Goal: Transaction & Acquisition: Purchase product/service

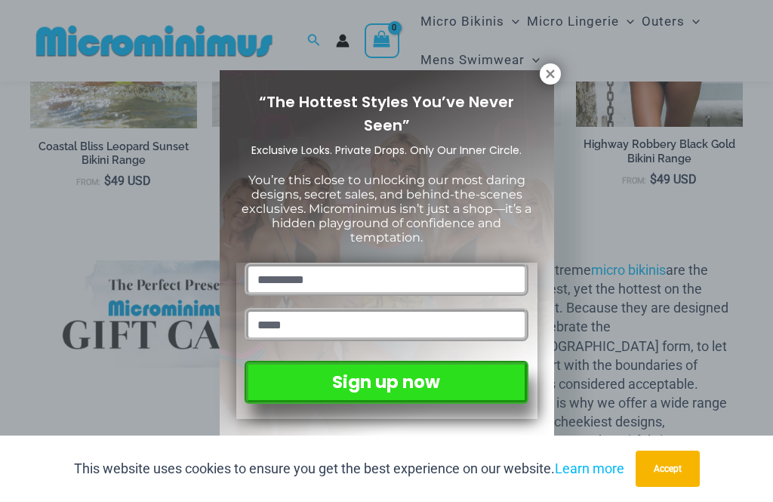
scroll to position [1273, 0]
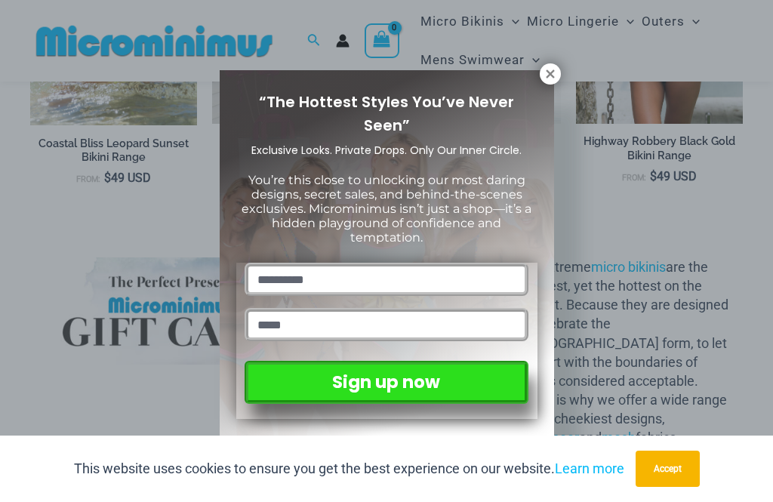
click at [555, 76] on icon at bounding box center [551, 74] width 14 height 14
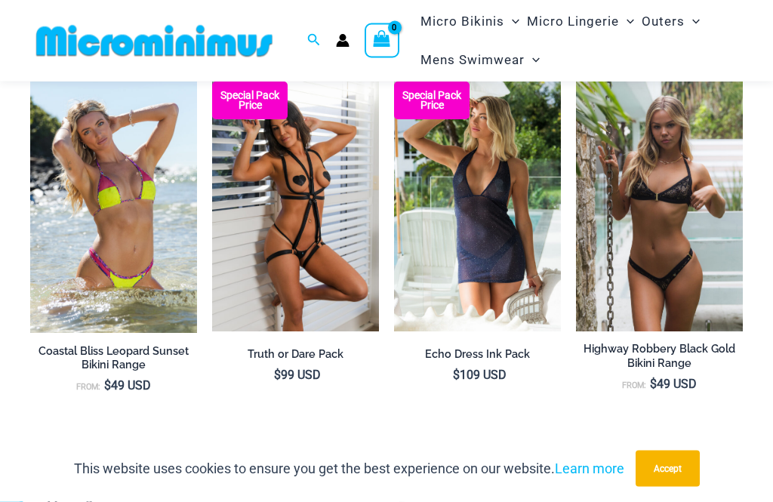
scroll to position [1066, 0]
click at [715, 352] on h2 "Highway Robbery Black Gold Bikini Range" at bounding box center [659, 356] width 167 height 28
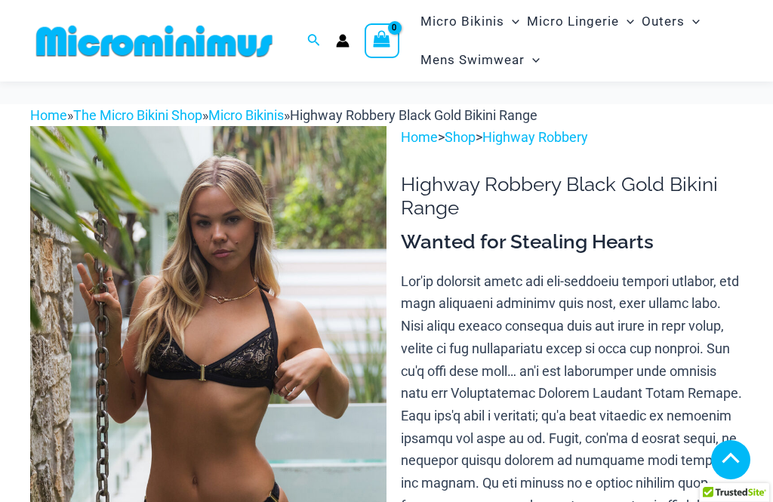
scroll to position [542, 0]
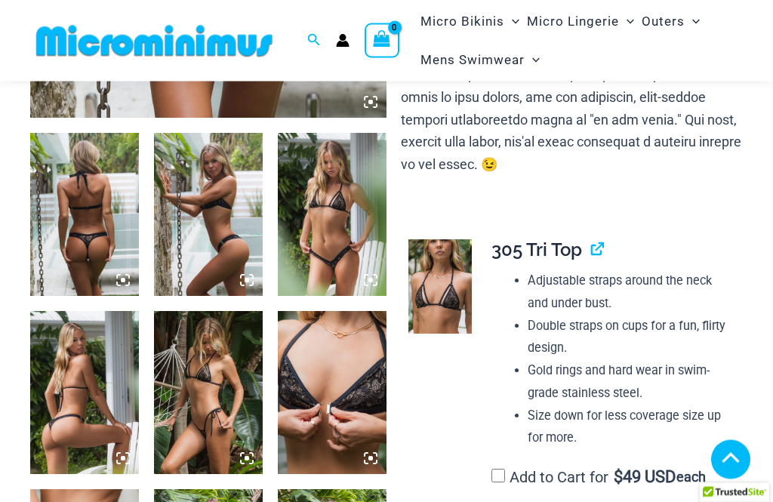
click at [186, 242] on img at bounding box center [208, 215] width 109 height 163
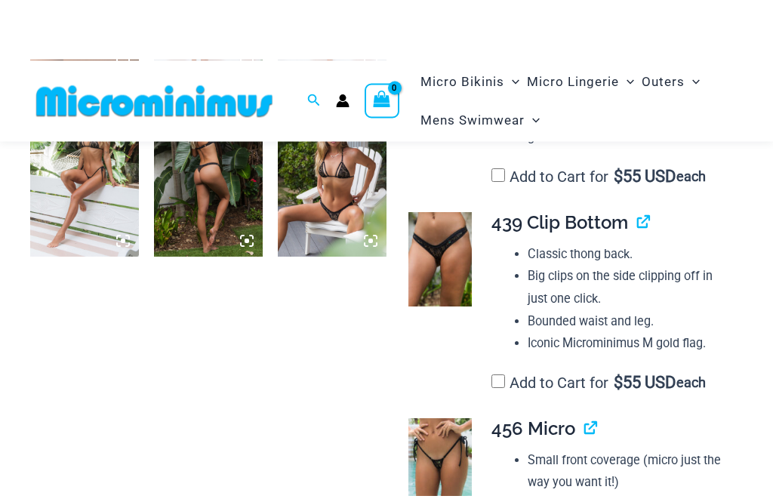
scroll to position [982, 0]
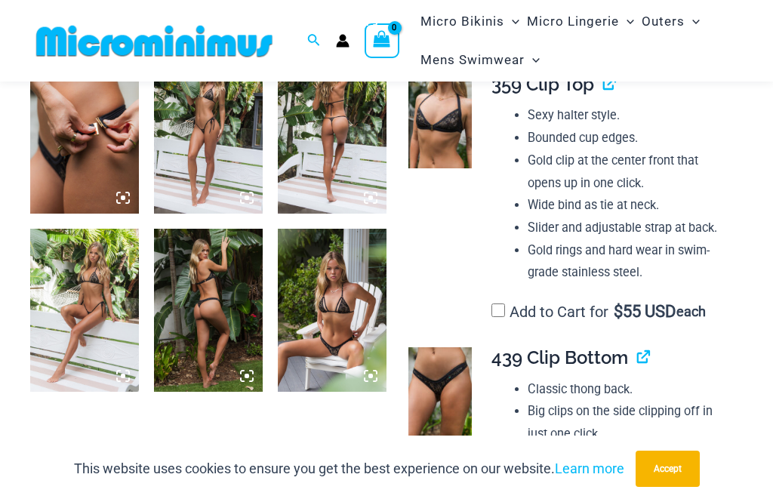
click at [66, 167] on img at bounding box center [84, 132] width 109 height 163
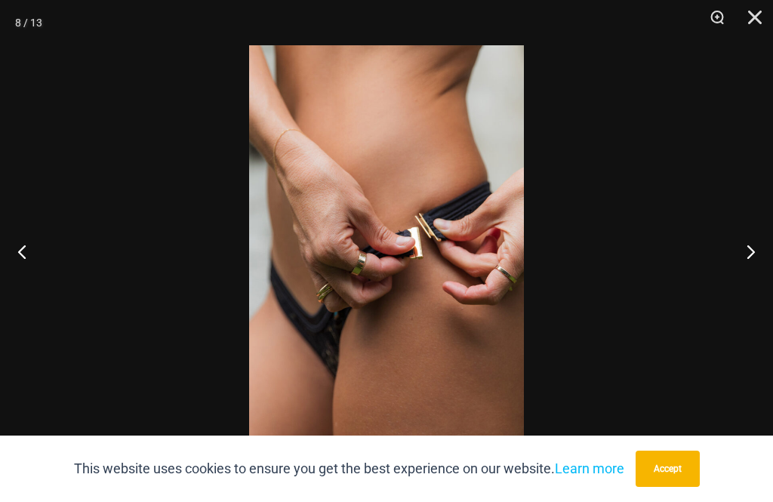
click at [66, 162] on div at bounding box center [386, 251] width 773 height 502
click at [748, 258] on button "Next" at bounding box center [745, 252] width 57 height 76
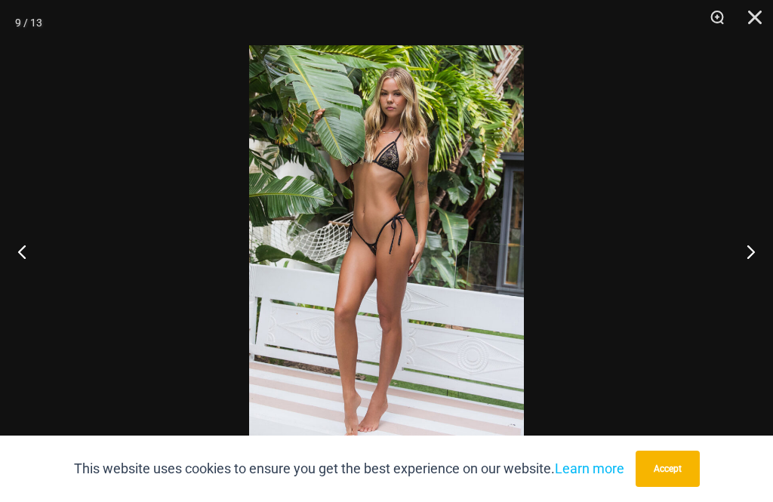
click at [752, 250] on button "Next" at bounding box center [745, 252] width 57 height 76
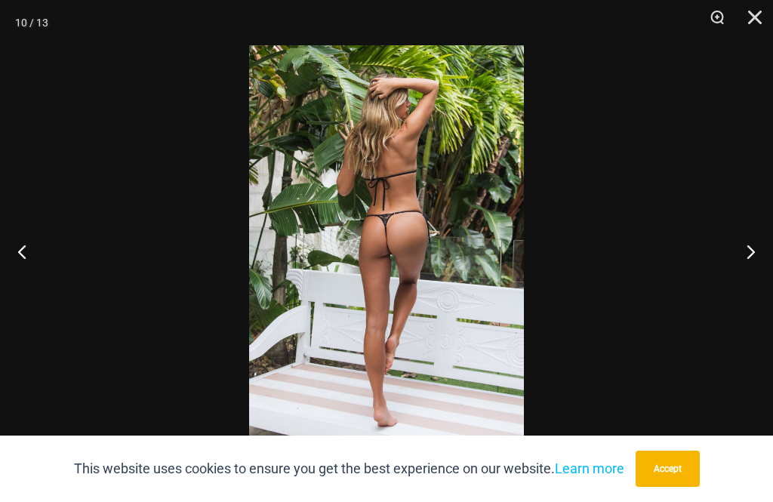
click at [755, 249] on button "Next" at bounding box center [745, 252] width 57 height 76
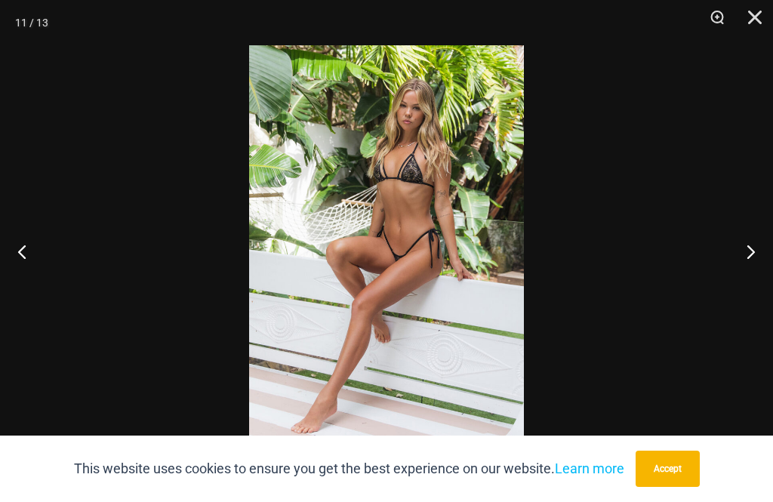
click at [757, 248] on button "Next" at bounding box center [745, 252] width 57 height 76
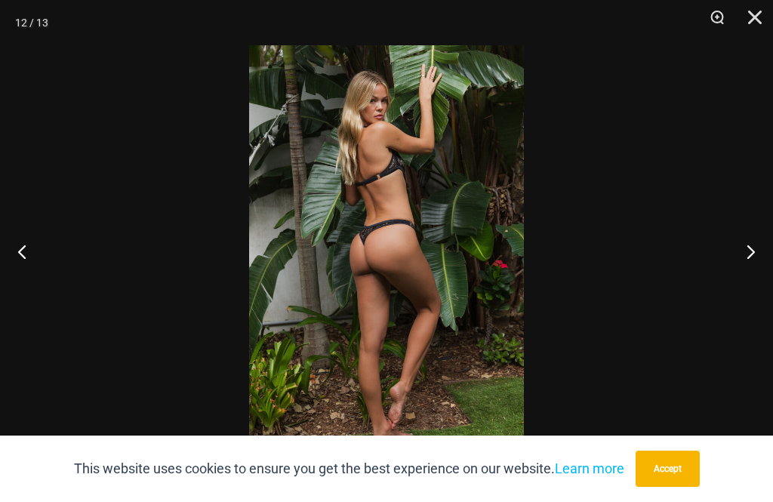
click at [757, 248] on button "Next" at bounding box center [745, 252] width 57 height 76
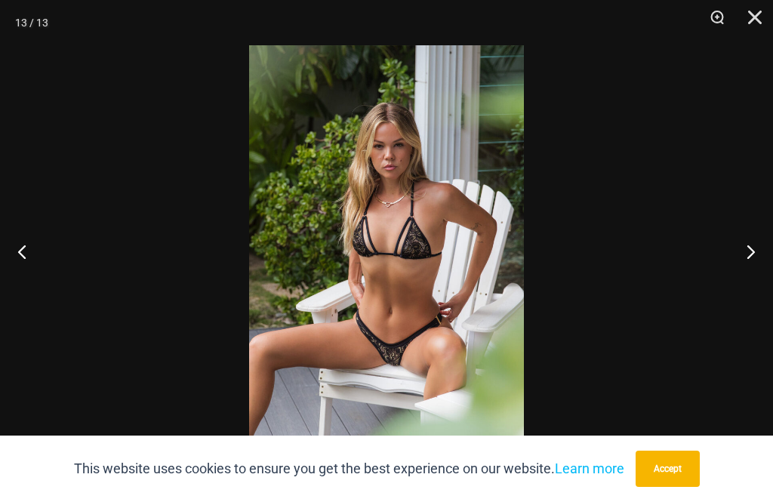
click at [761, 249] on button "Next" at bounding box center [745, 252] width 57 height 76
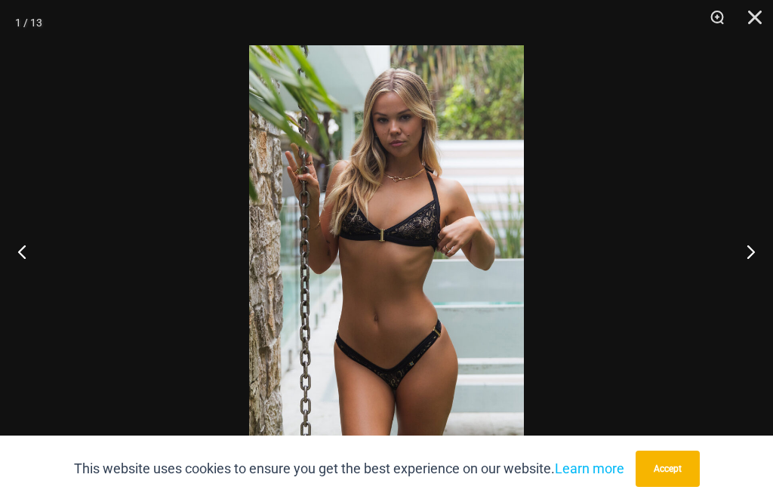
click at [761, 249] on button "Next" at bounding box center [745, 252] width 57 height 76
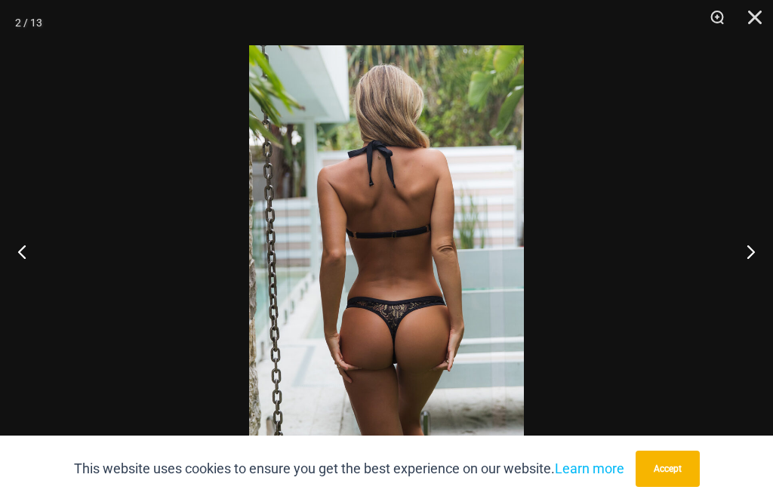
click at [761, 250] on button "Next" at bounding box center [745, 252] width 57 height 76
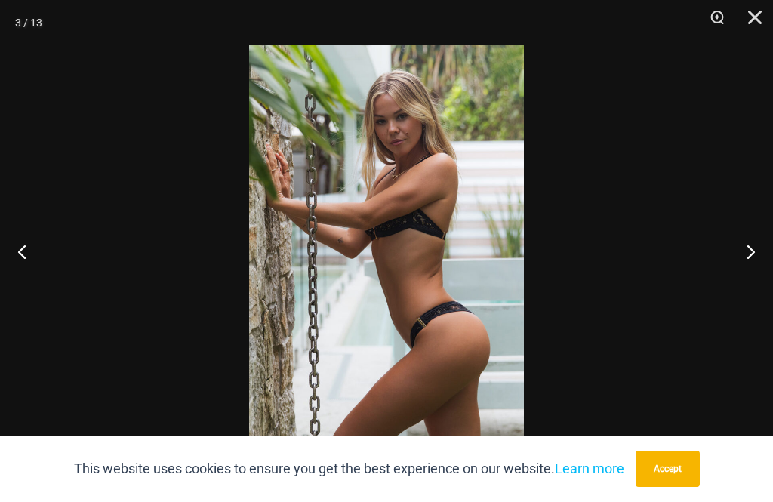
click at [761, 249] on button "Next" at bounding box center [745, 252] width 57 height 76
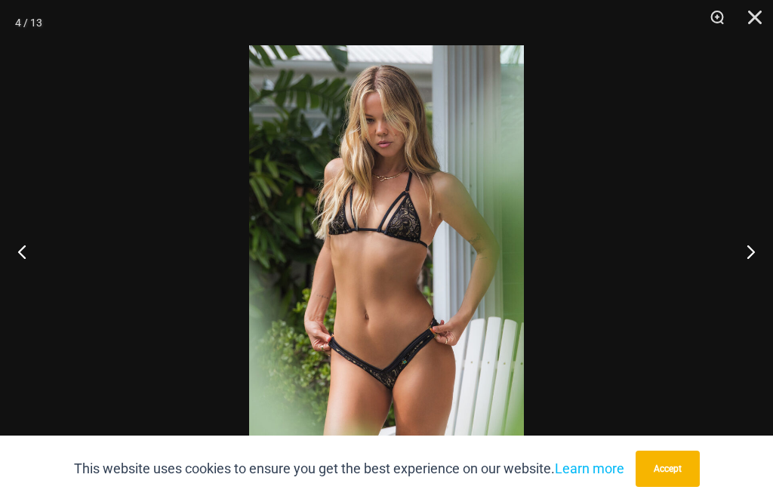
click at [761, 249] on button "Next" at bounding box center [745, 252] width 57 height 76
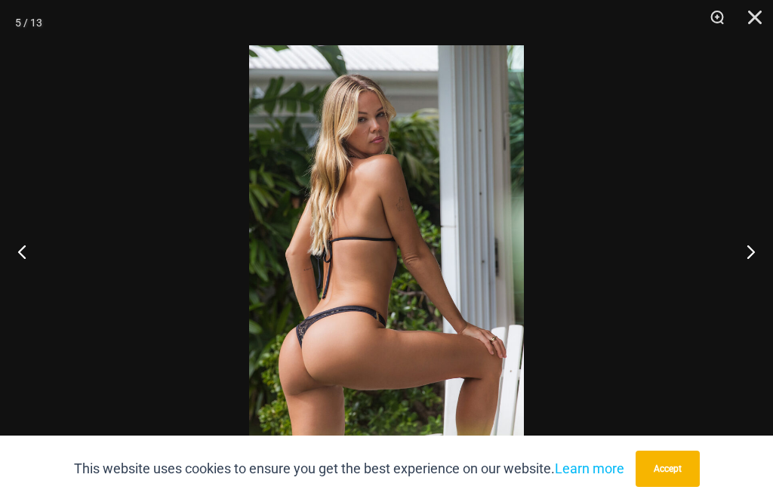
click at [762, 249] on button "Next" at bounding box center [745, 252] width 57 height 76
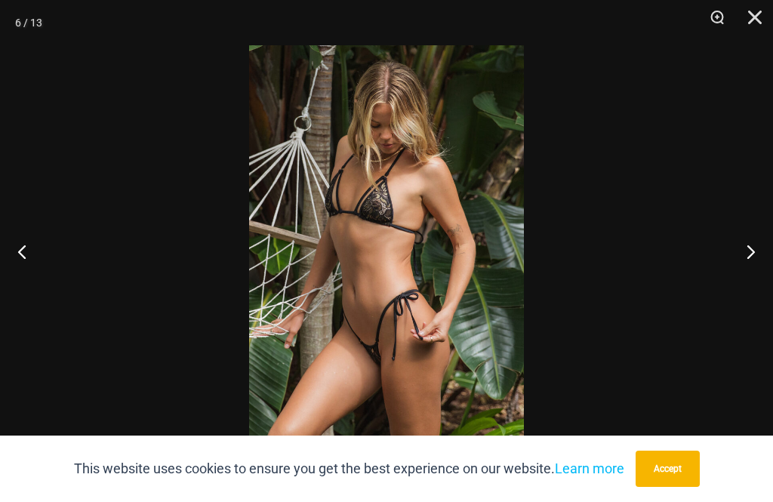
click at [761, 250] on button "Next" at bounding box center [745, 252] width 57 height 76
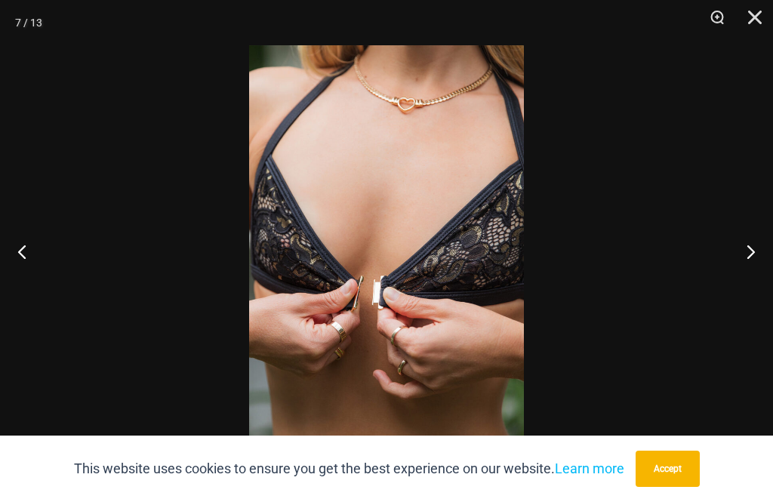
click at [765, 247] on button "Next" at bounding box center [745, 252] width 57 height 76
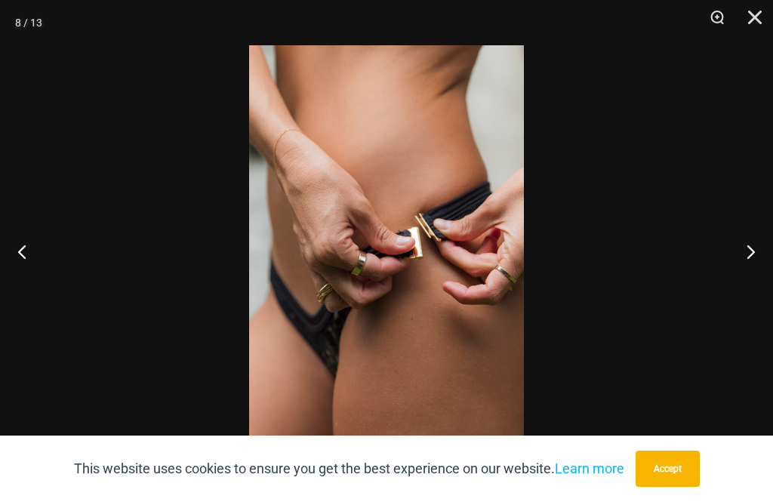
click at [761, 248] on button "Next" at bounding box center [745, 252] width 57 height 76
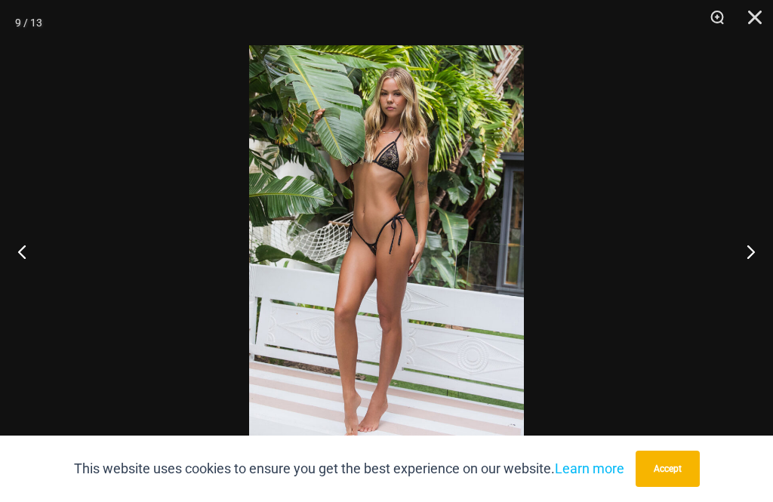
click at [764, 248] on button "Next" at bounding box center [745, 252] width 57 height 76
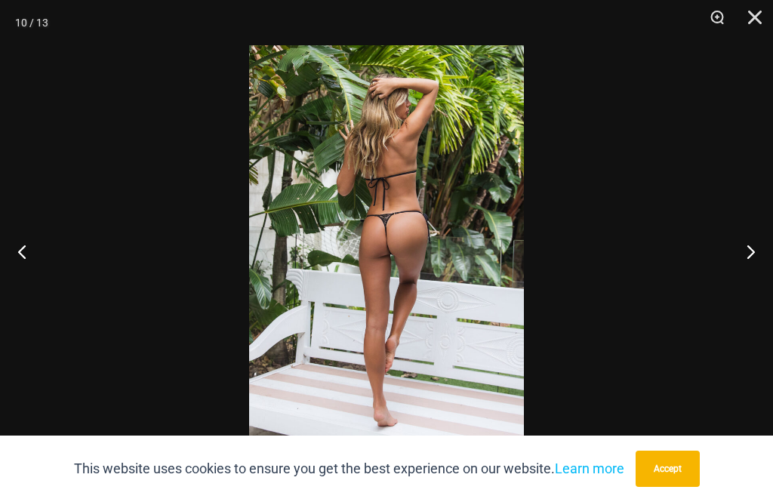
click at [764, 248] on button "Next" at bounding box center [745, 252] width 57 height 76
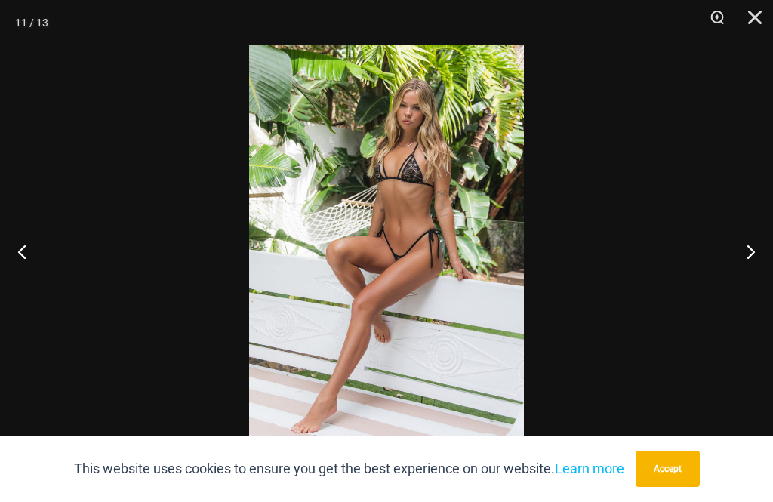
click at [755, 28] on button "Close" at bounding box center [750, 22] width 38 height 45
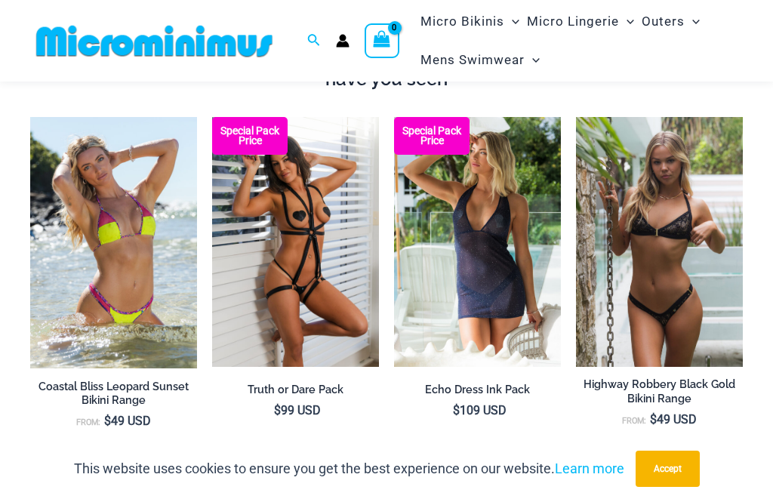
scroll to position [1030, 0]
click at [264, 390] on h2 "Truth or Dare Pack" at bounding box center [295, 390] width 167 height 14
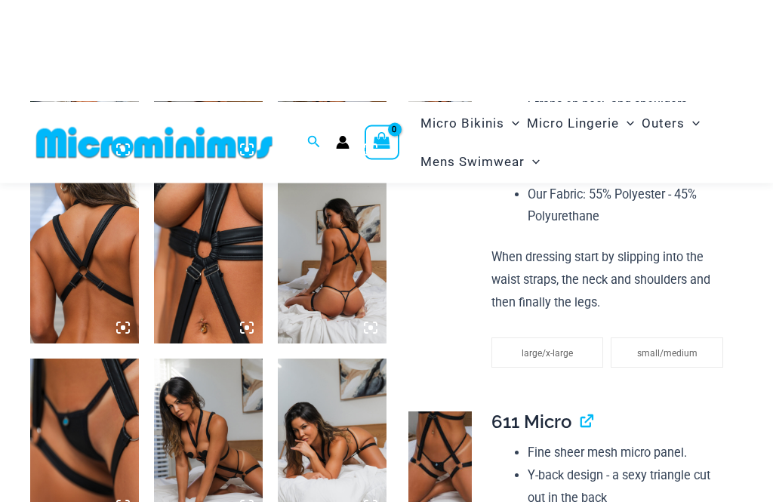
scroll to position [536, 0]
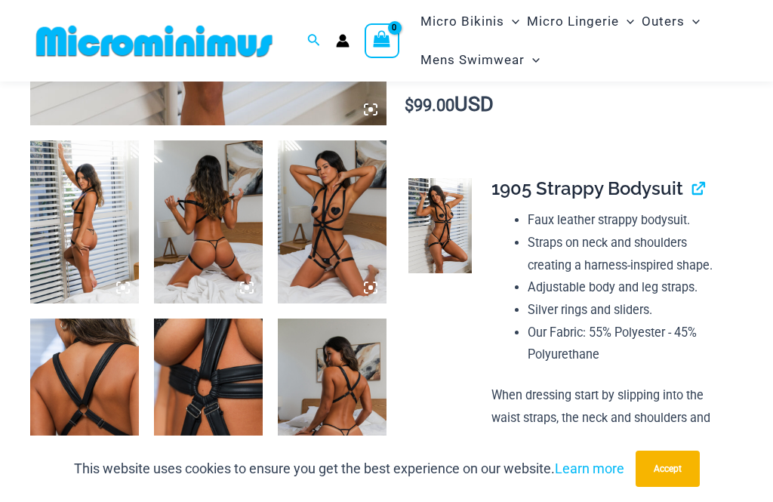
click at [64, 239] on img at bounding box center [84, 221] width 109 height 163
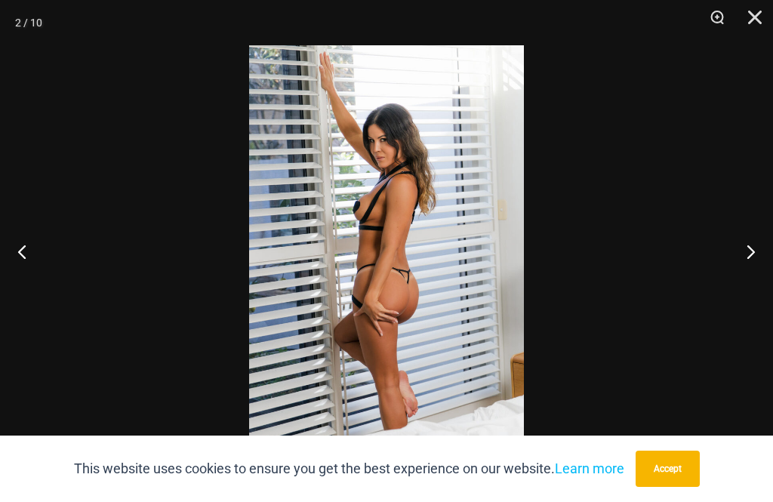
click at [756, 254] on button "Next" at bounding box center [745, 252] width 57 height 76
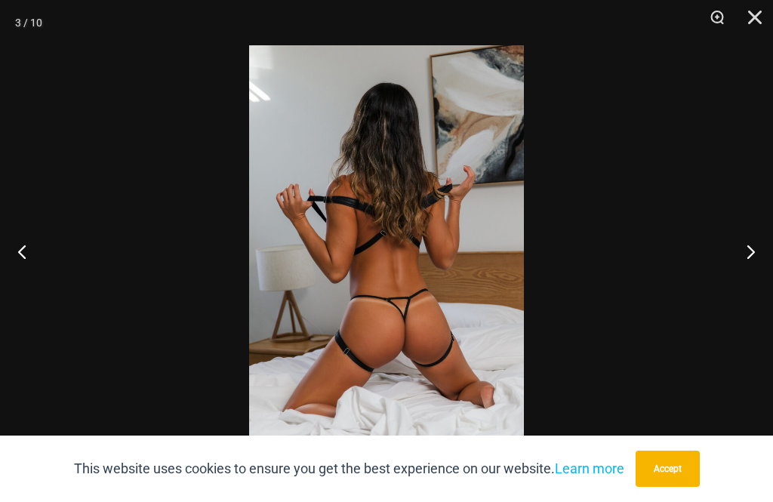
click at [749, 244] on button "Next" at bounding box center [745, 252] width 57 height 76
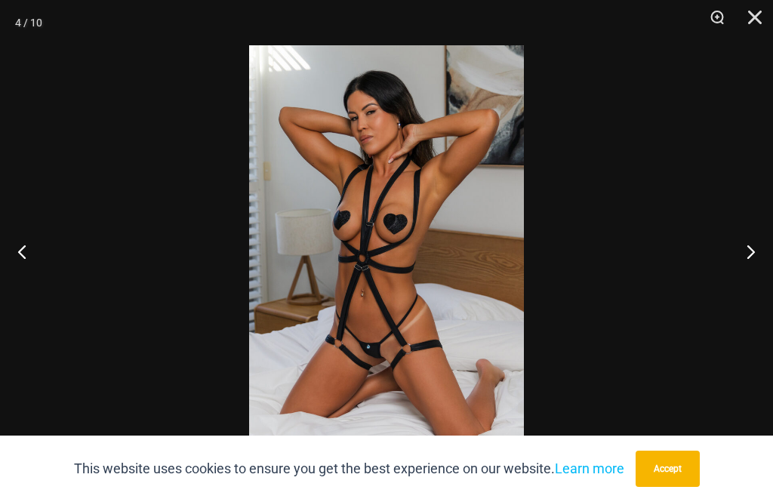
click at [749, 254] on button "Next" at bounding box center [745, 252] width 57 height 76
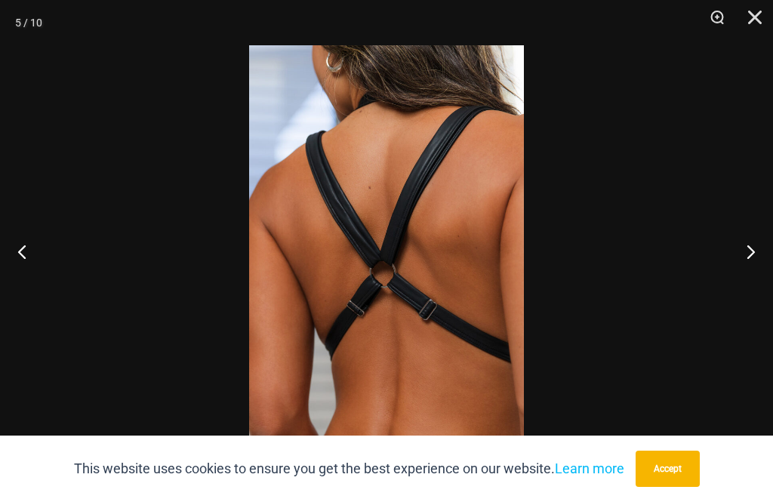
click at [750, 257] on button "Next" at bounding box center [745, 252] width 57 height 76
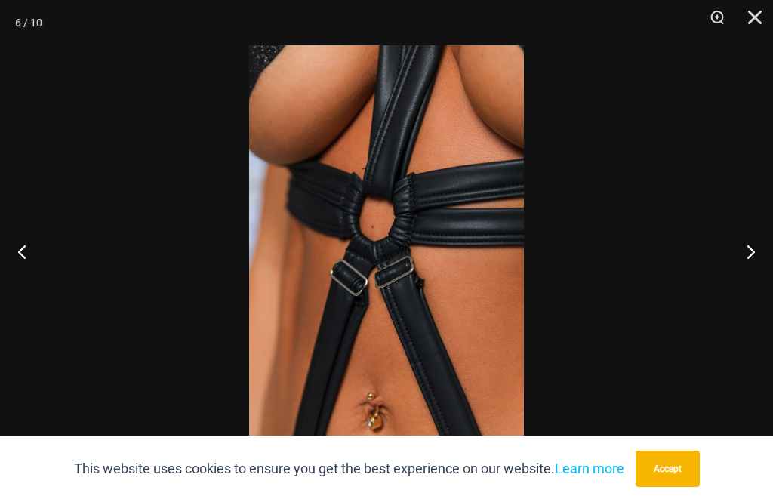
click at [751, 256] on button "Next" at bounding box center [745, 252] width 57 height 76
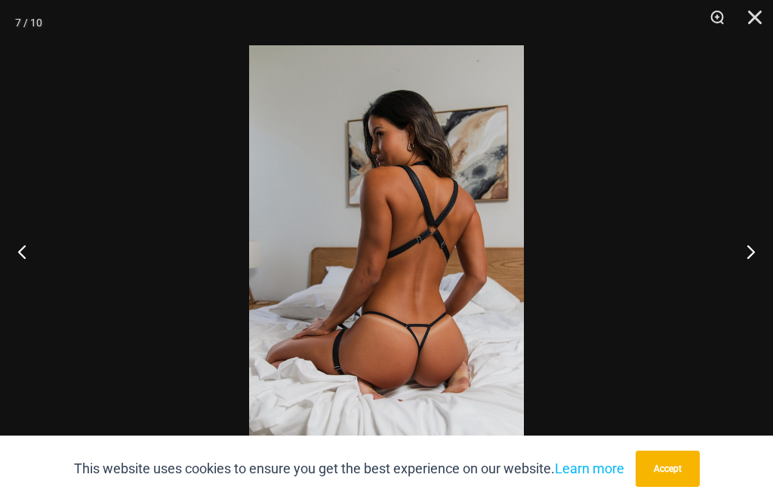
click at [752, 255] on button "Next" at bounding box center [745, 252] width 57 height 76
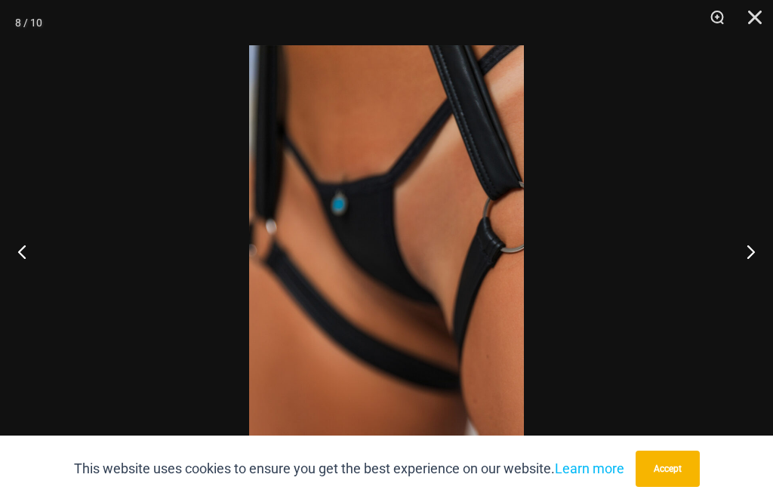
click at [754, 254] on button "Next" at bounding box center [745, 252] width 57 height 76
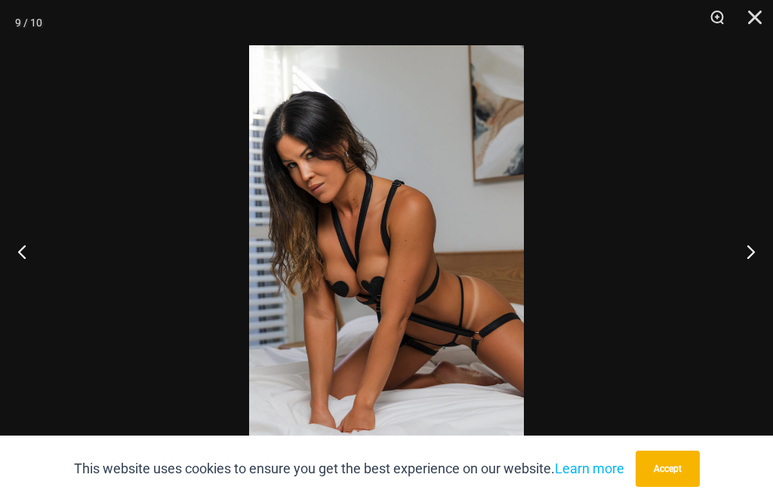
click at [755, 248] on button "Next" at bounding box center [745, 252] width 57 height 76
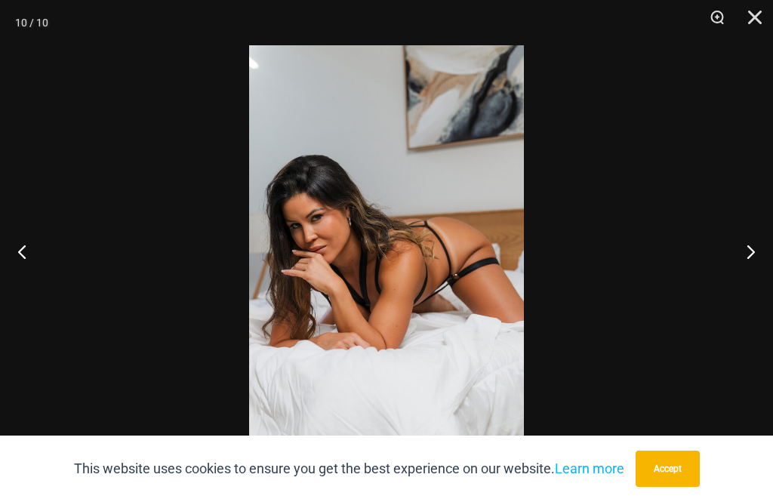
click at [755, 252] on button "Next" at bounding box center [745, 252] width 57 height 76
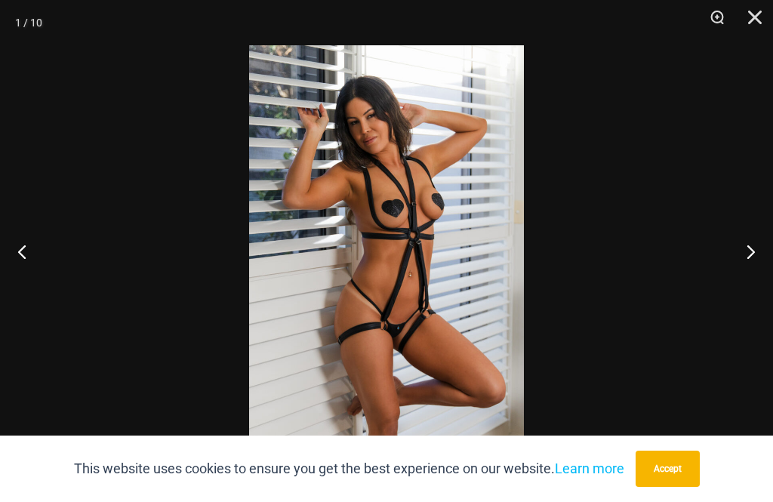
click at [756, 252] on button "Next" at bounding box center [745, 252] width 57 height 76
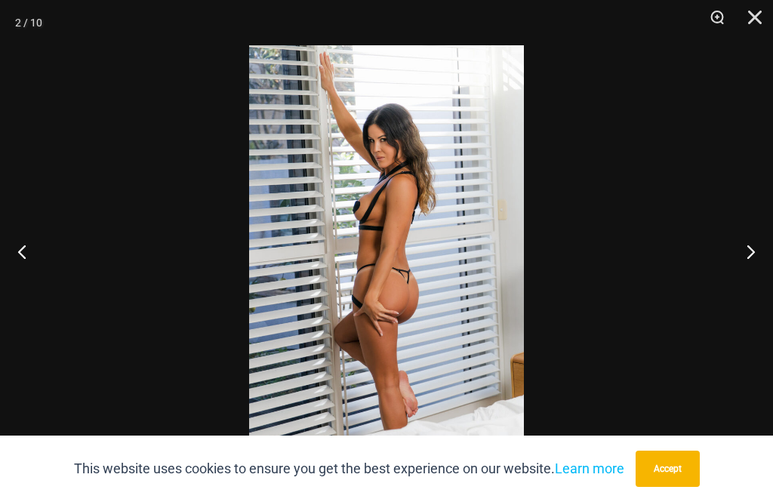
click at [758, 249] on button "Next" at bounding box center [745, 252] width 57 height 76
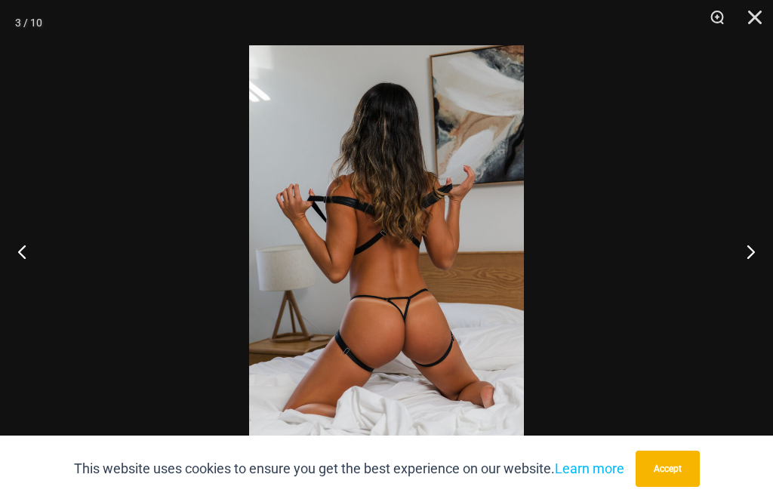
click at [759, 248] on button "Next" at bounding box center [745, 252] width 57 height 76
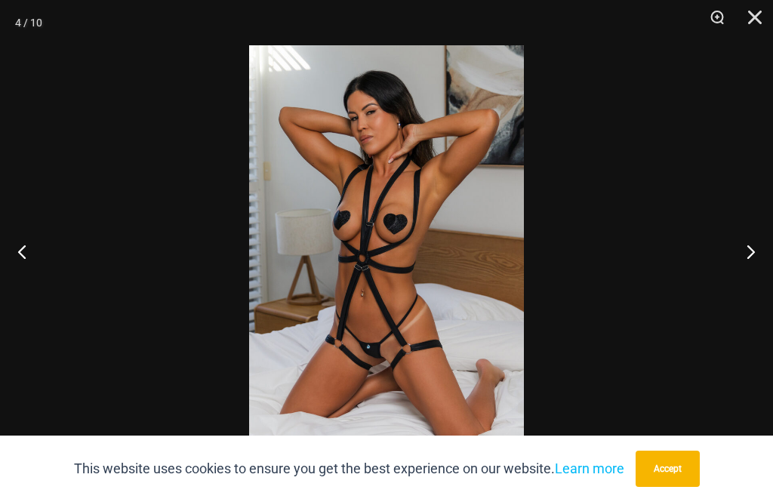
click at [755, 244] on button "Next" at bounding box center [745, 252] width 57 height 76
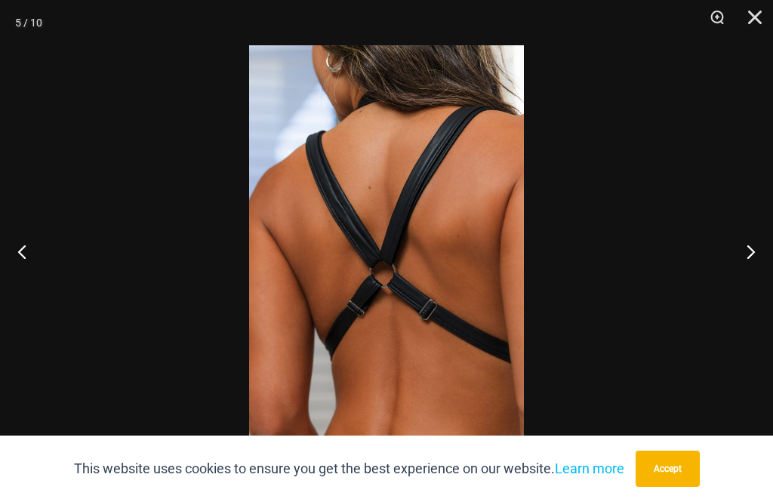
click at [28, 242] on button "Previous" at bounding box center [28, 252] width 57 height 76
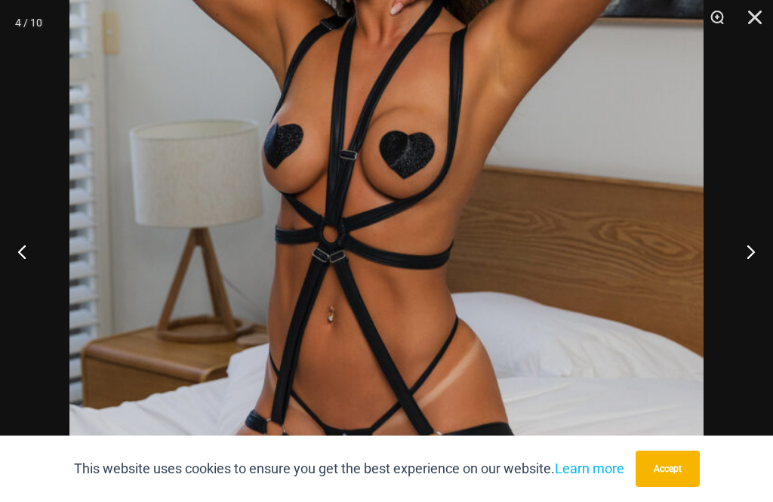
click at [752, 21] on button "Close" at bounding box center [750, 22] width 38 height 45
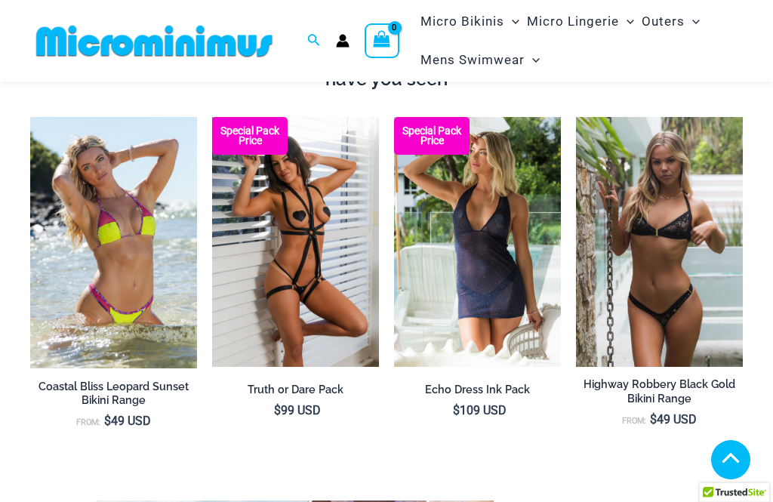
scroll to position [1030, 0]
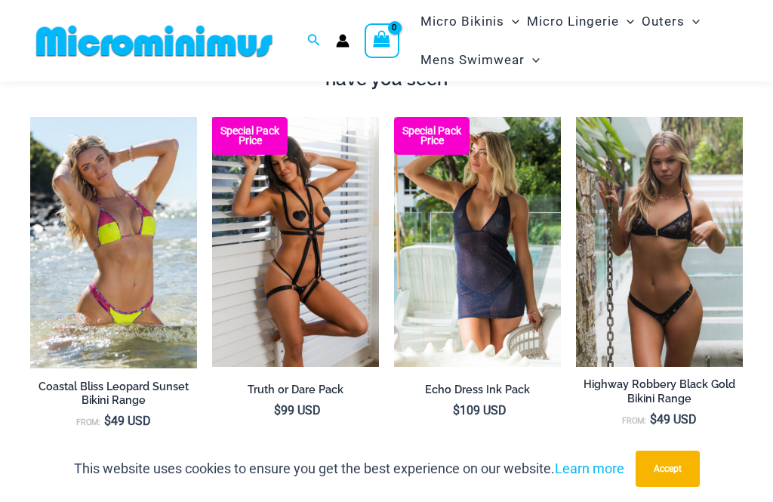
click at [69, 385] on h2 "Coastal Bliss Leopard Sunset Bikini Range" at bounding box center [113, 394] width 167 height 28
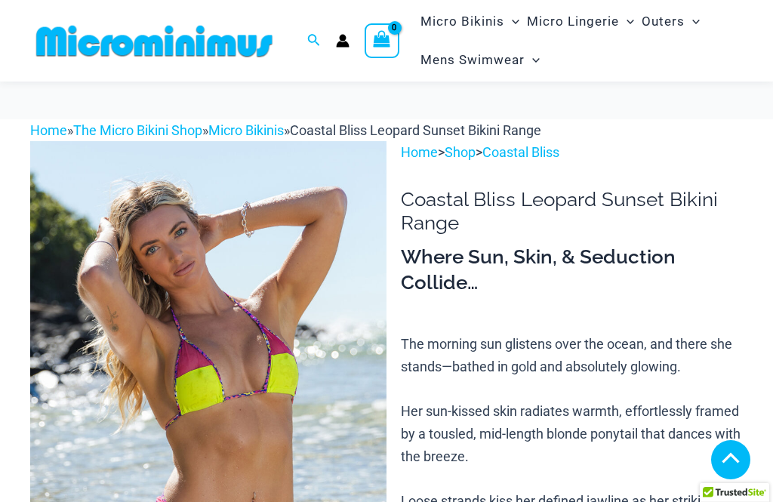
scroll to position [455, 0]
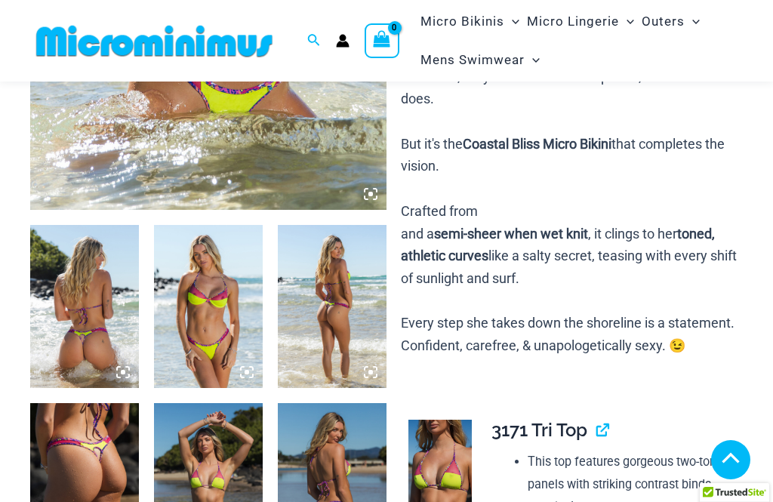
click at [446, 420] on img at bounding box center [440, 467] width 63 height 95
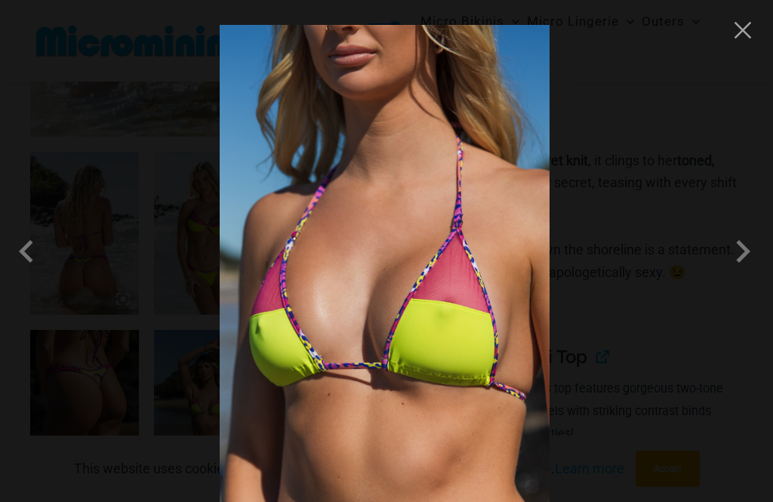
scroll to position [528, 0]
click at [746, 274] on span at bounding box center [743, 251] width 45 height 45
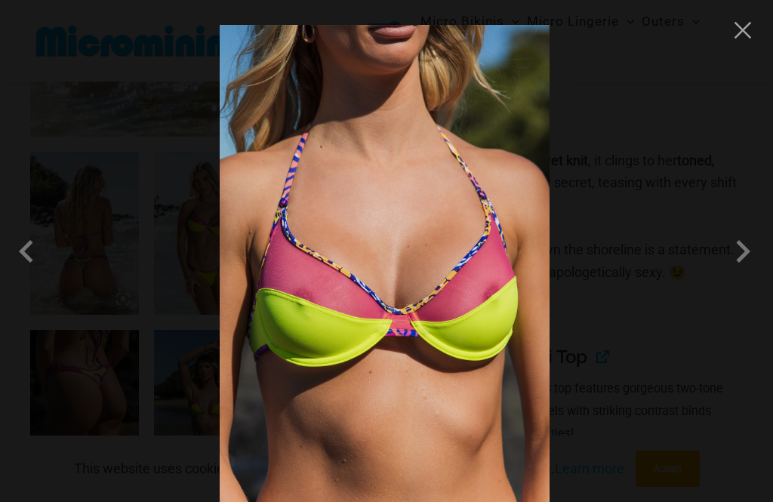
click at [747, 274] on span at bounding box center [743, 251] width 45 height 45
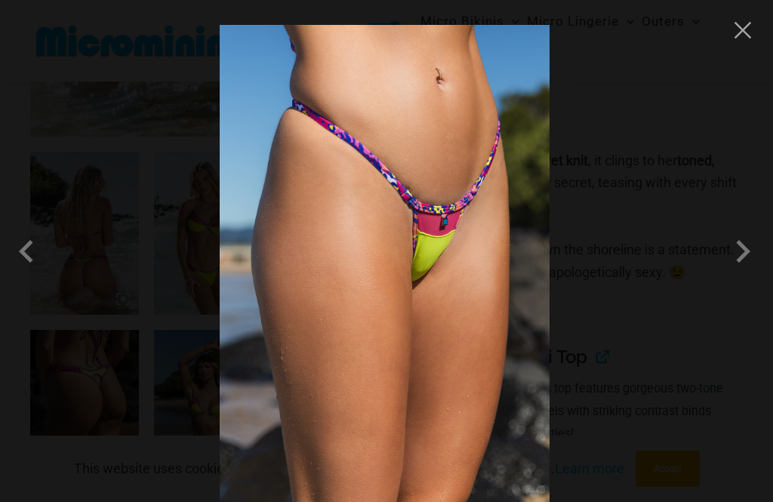
click at [747, 274] on span at bounding box center [743, 251] width 45 height 45
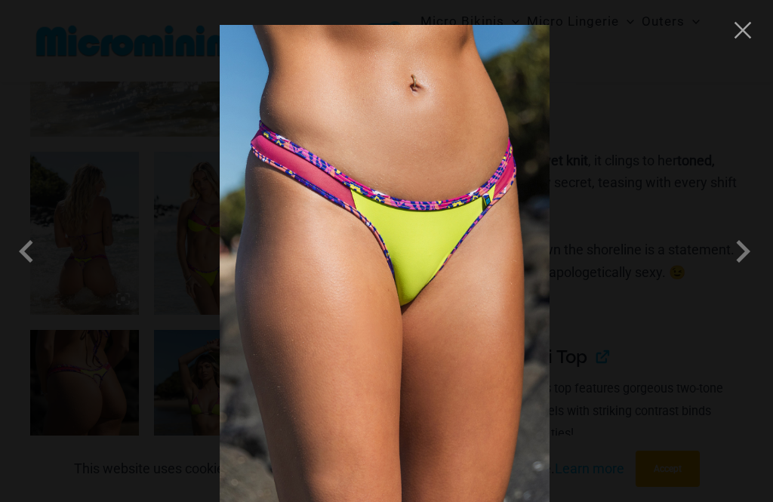
click at [748, 274] on span at bounding box center [743, 251] width 45 height 45
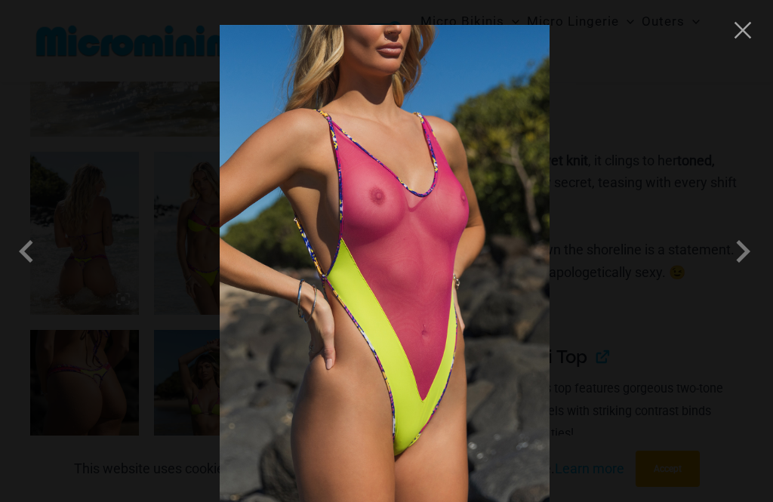
click at [748, 274] on span at bounding box center [743, 251] width 45 height 45
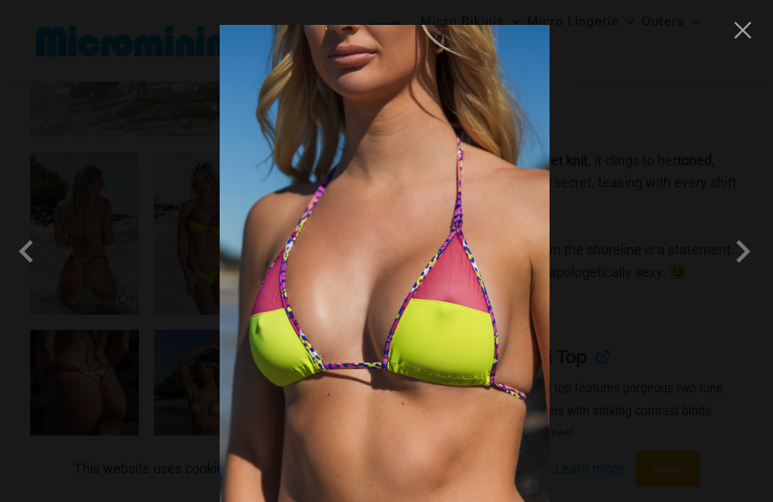
click at [749, 274] on span at bounding box center [743, 251] width 45 height 45
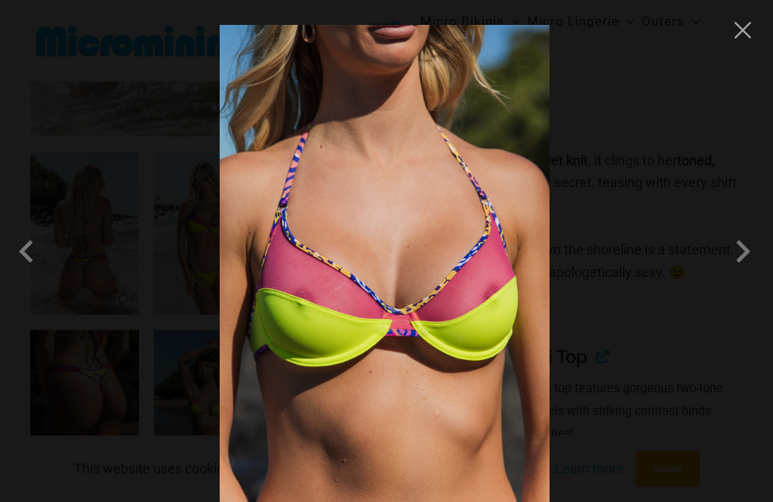
click at [751, 274] on span at bounding box center [743, 251] width 45 height 45
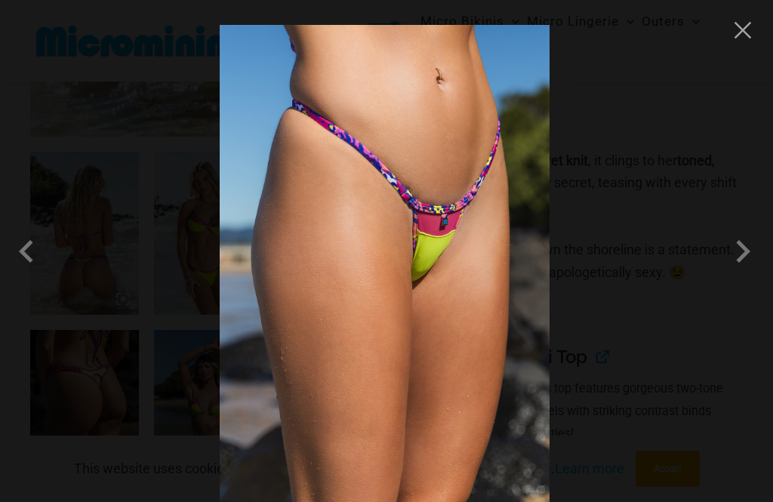
click at [752, 274] on span at bounding box center [743, 251] width 45 height 45
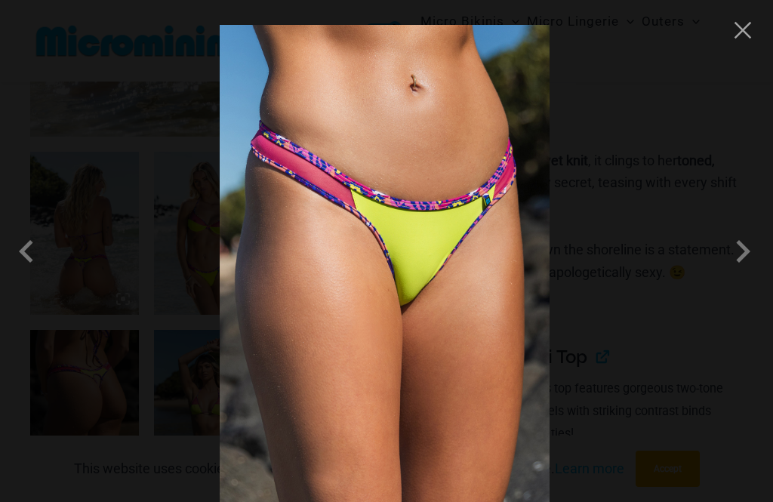
click at [752, 274] on span at bounding box center [743, 251] width 45 height 45
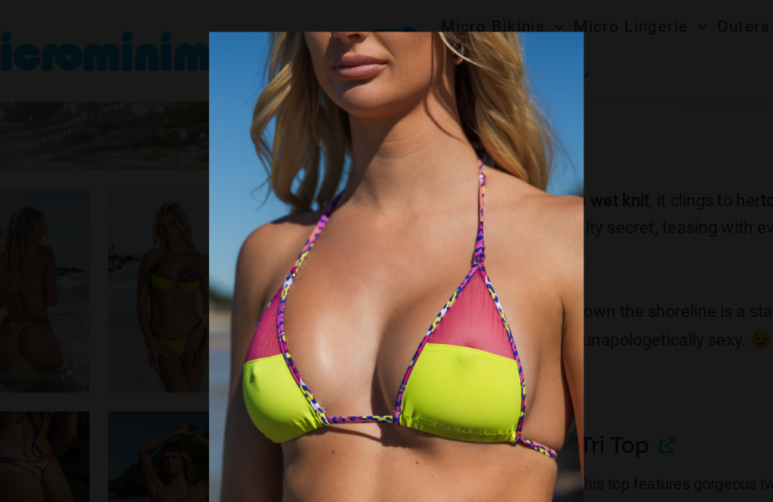
click at [18, 258] on div at bounding box center [386, 251] width 773 height 502
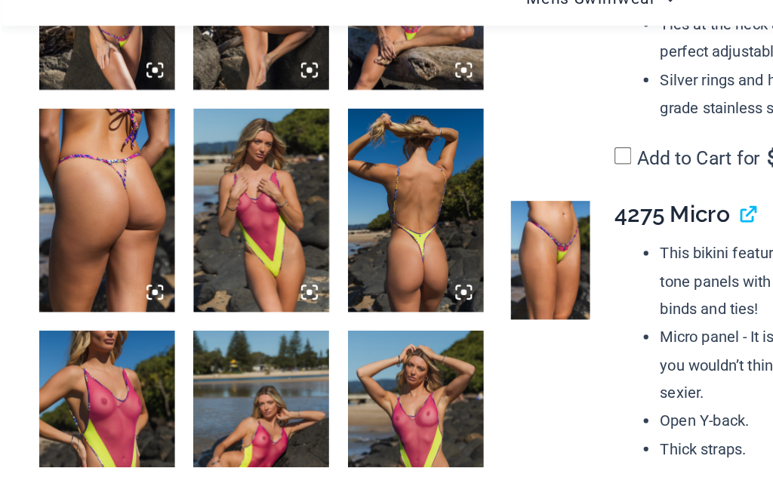
scroll to position [1257, 0]
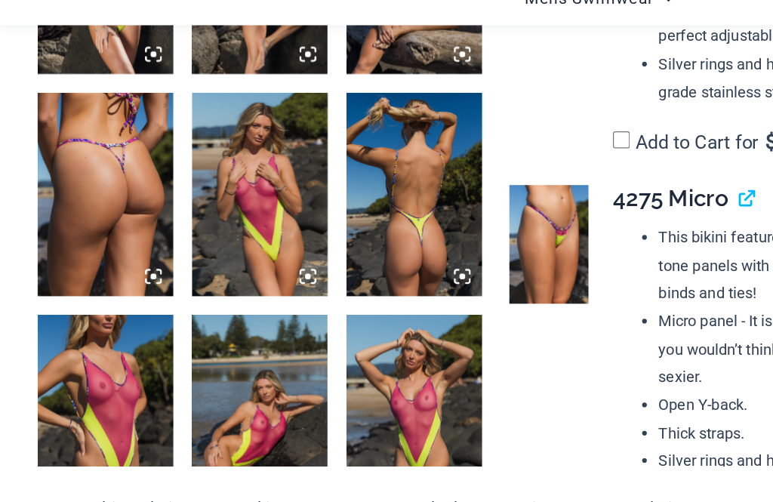
click at [67, 314] on img at bounding box center [84, 395] width 109 height 163
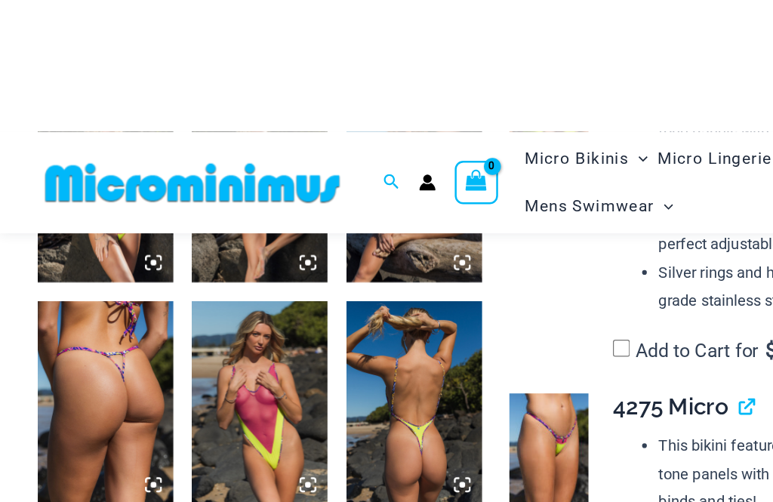
scroll to position [868, 0]
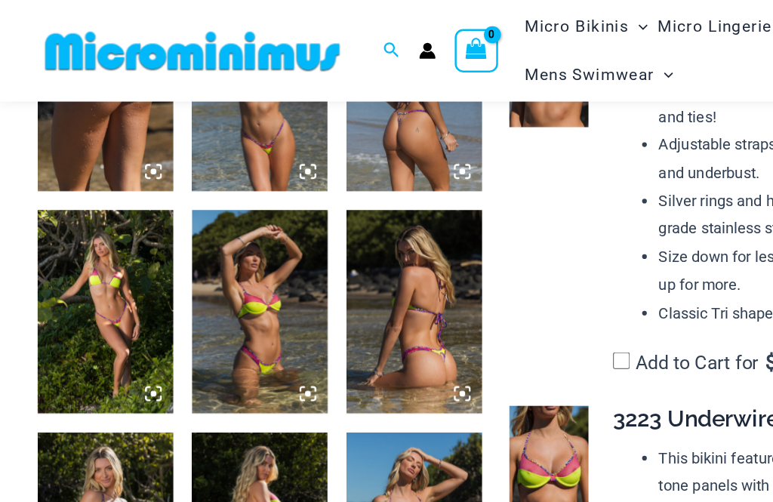
click at [63, 227] on img at bounding box center [84, 249] width 109 height 163
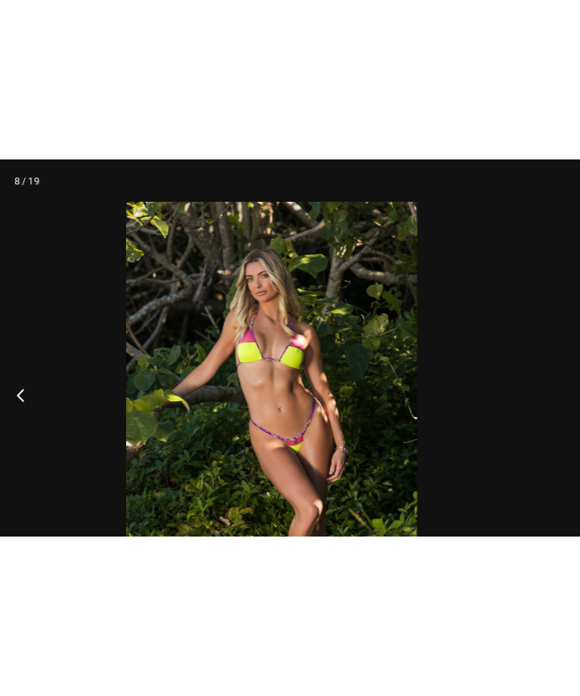
scroll to position [790, 0]
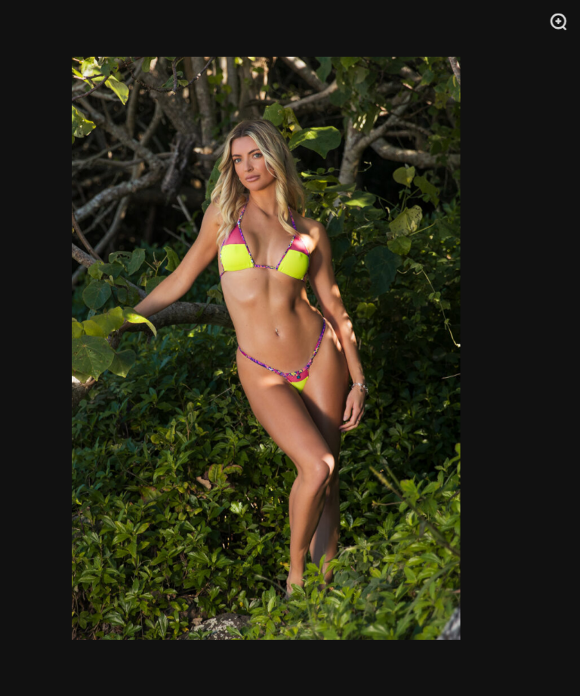
click at [453, 296] on div at bounding box center [290, 348] width 580 height 696
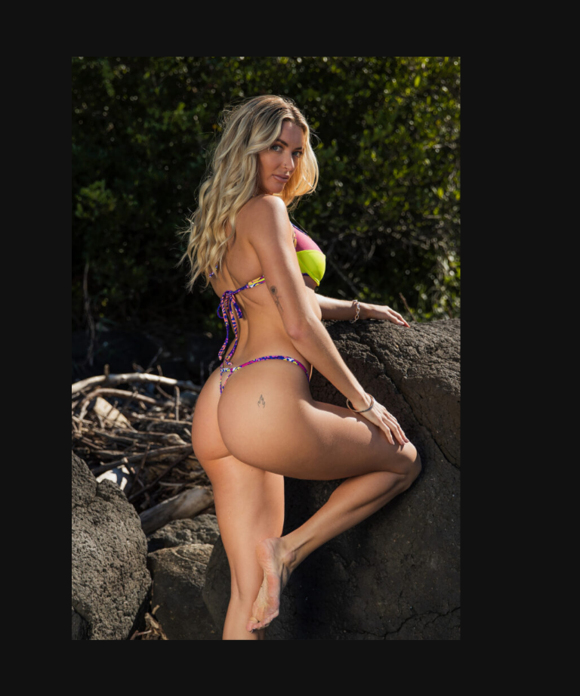
click at [412, 273] on div "12 / 19" at bounding box center [290, 348] width 580 height 696
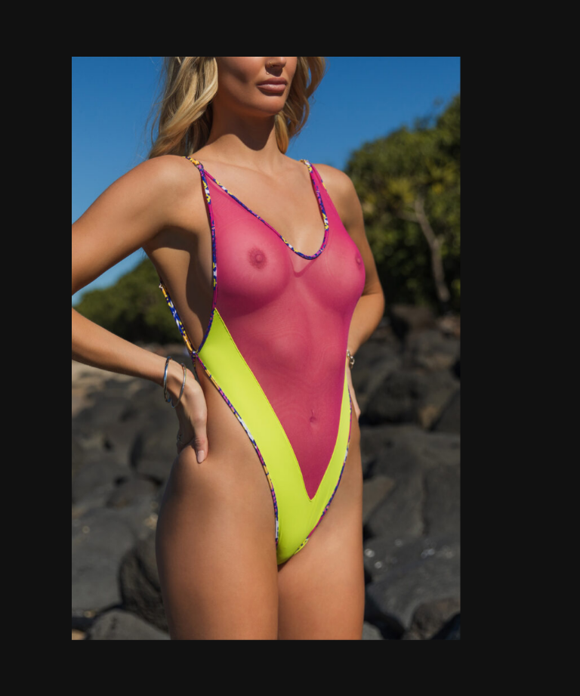
click at [134, 326] on img at bounding box center [289, 278] width 311 height 467
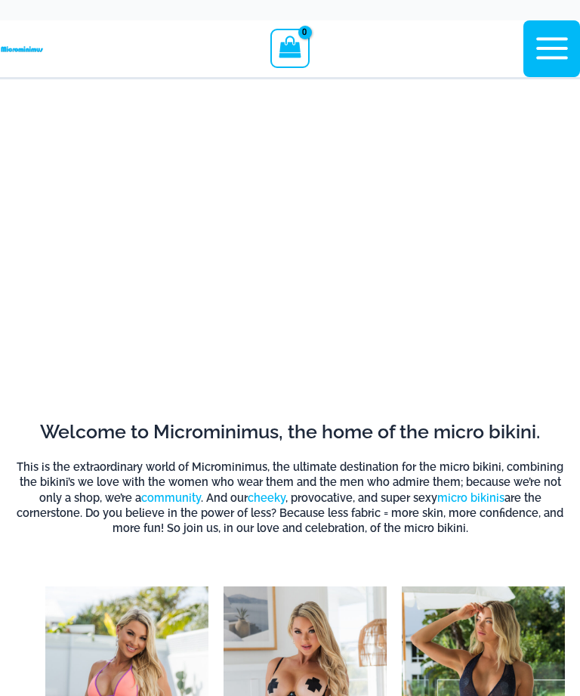
click at [551, 50] on icon "button" at bounding box center [552, 49] width 32 height 22
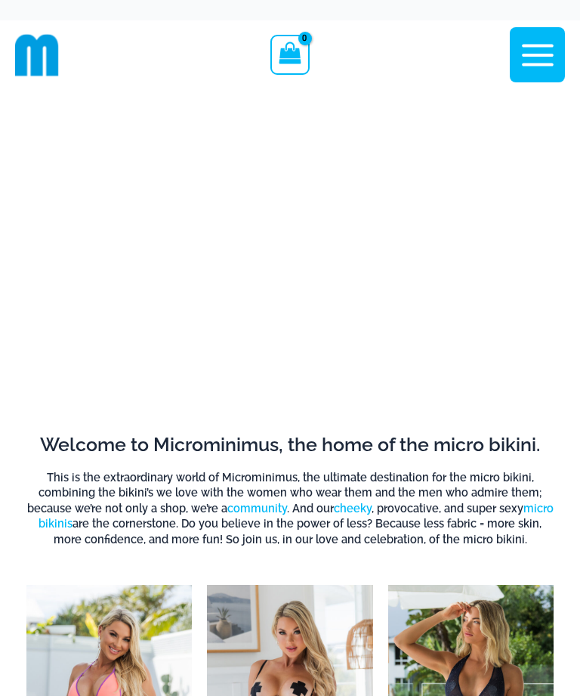
click at [536, 59] on icon "button" at bounding box center [538, 55] width 38 height 38
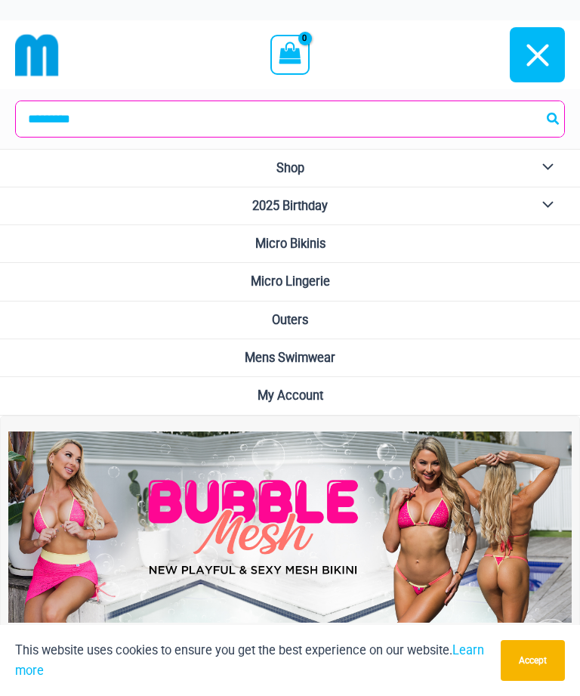
click at [554, 193] on button "Menu Toggle" at bounding box center [544, 205] width 42 height 37
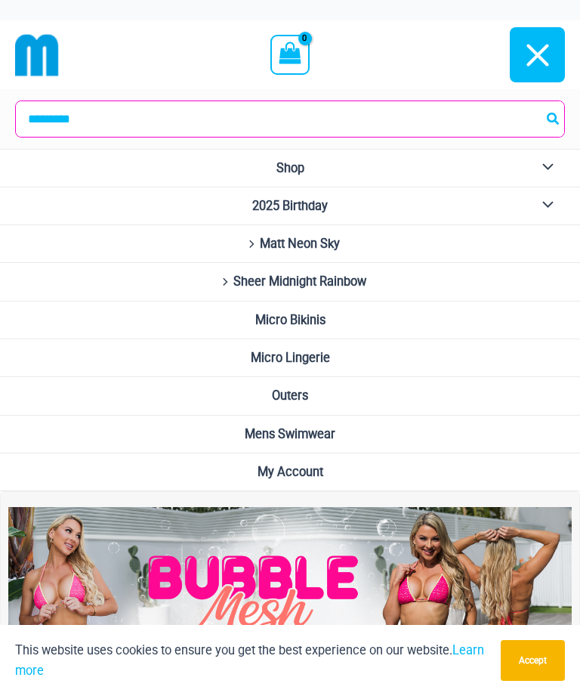
click at [358, 274] on span "Sheer Midnight Rainbow" at bounding box center [299, 281] width 133 height 14
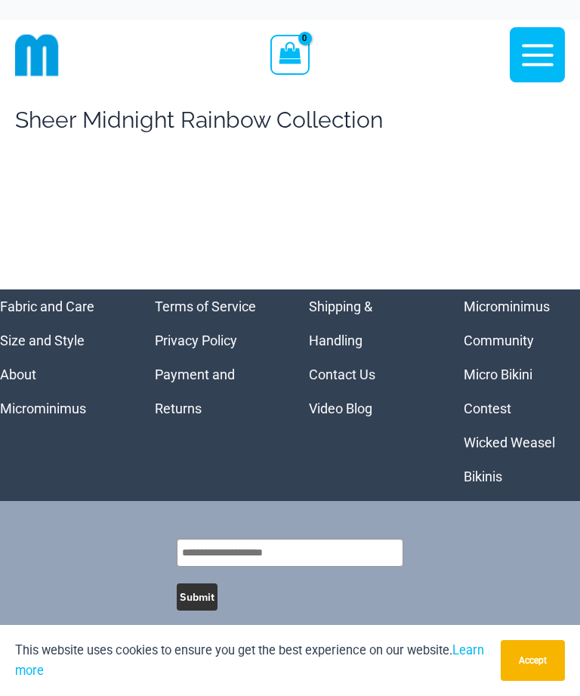
click at [540, 63] on icon "button" at bounding box center [538, 55] width 32 height 22
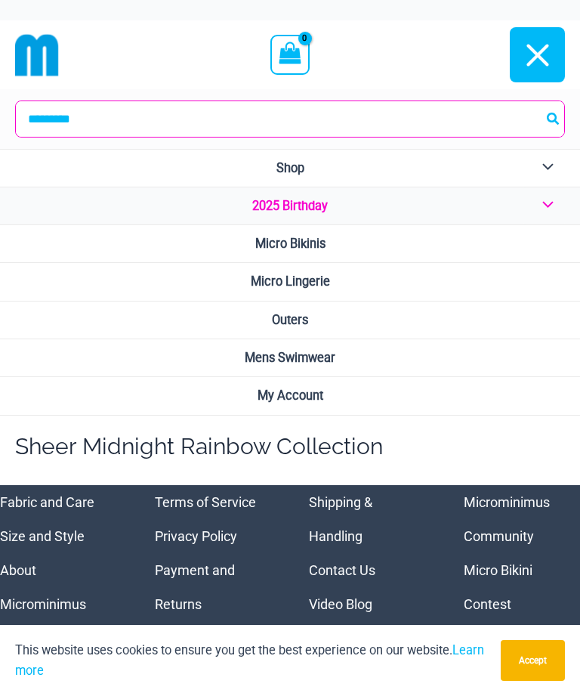
click at [319, 211] on span "2025 Birthday" at bounding box center [290, 206] width 76 height 14
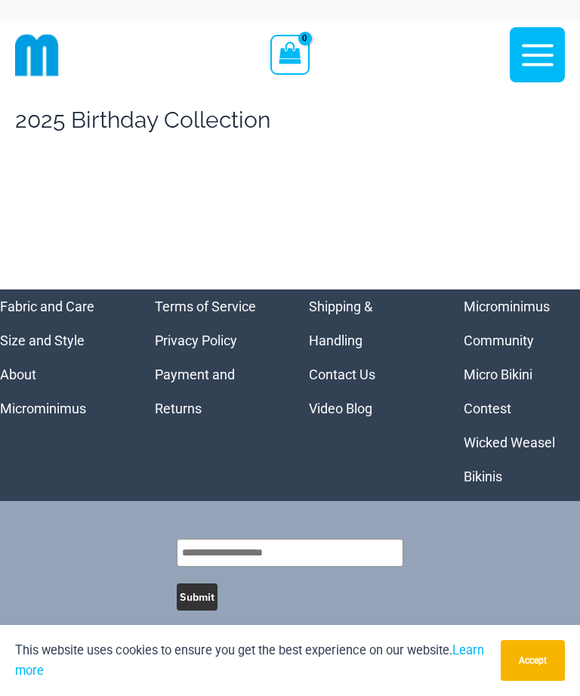
click at [539, 60] on icon "button" at bounding box center [538, 55] width 38 height 38
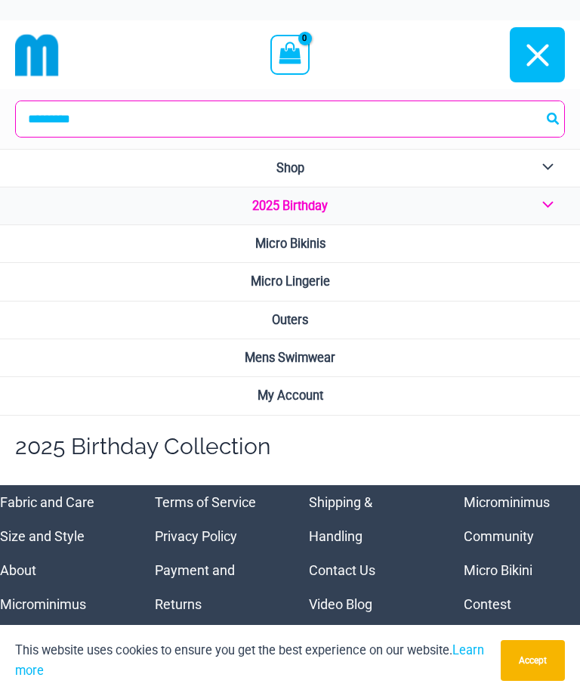
click at [326, 274] on span "Micro Lingerie" at bounding box center [290, 281] width 79 height 14
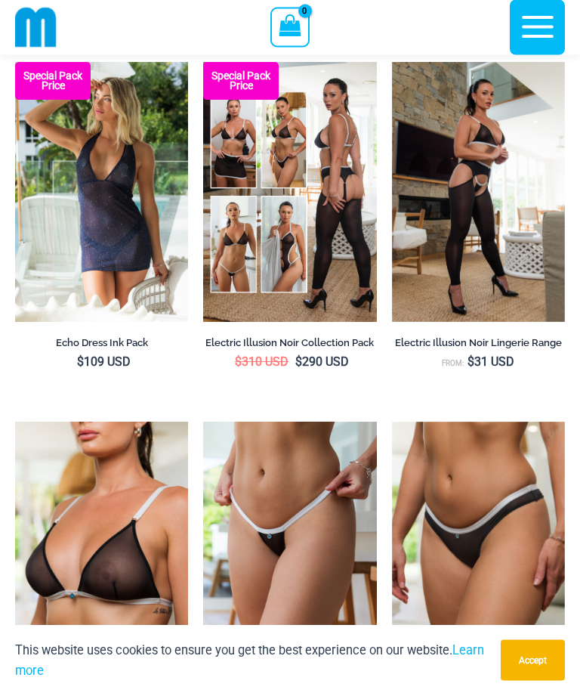
scroll to position [2714, 0]
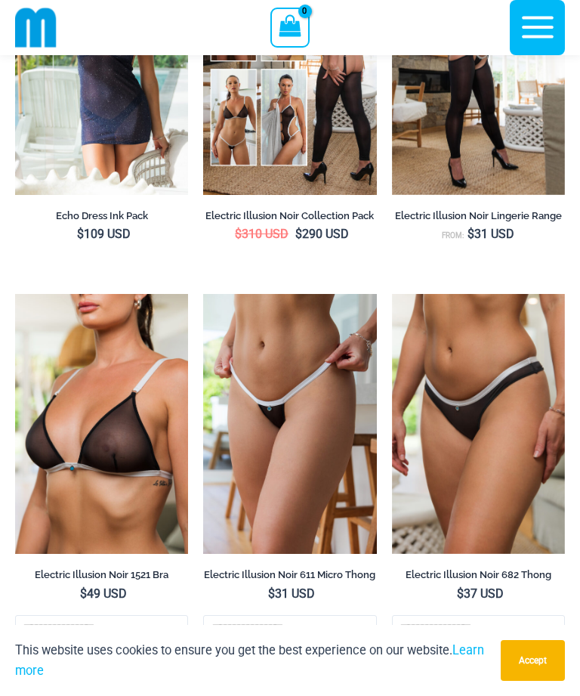
click at [514, 227] on link "Electric Illusion Noir Lingerie Range" at bounding box center [478, 218] width 173 height 18
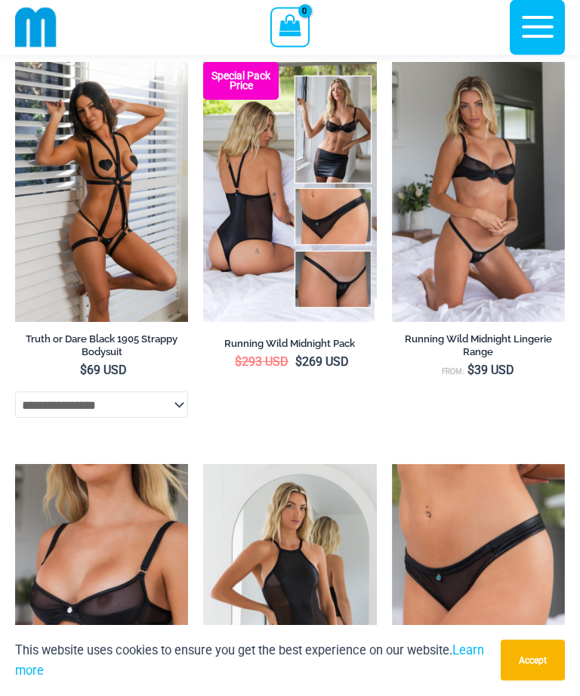
scroll to position [1391, 0]
click at [503, 344] on h2 "Running Wild Midnight Lingerie Range" at bounding box center [478, 345] width 173 height 26
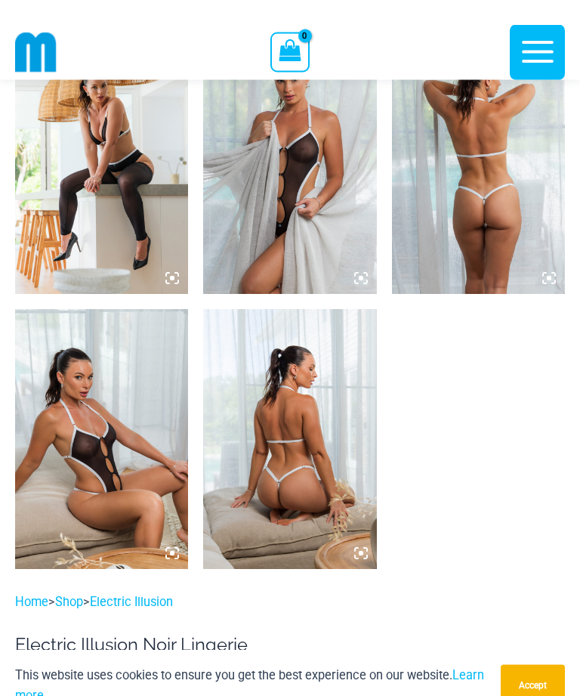
scroll to position [1589, 0]
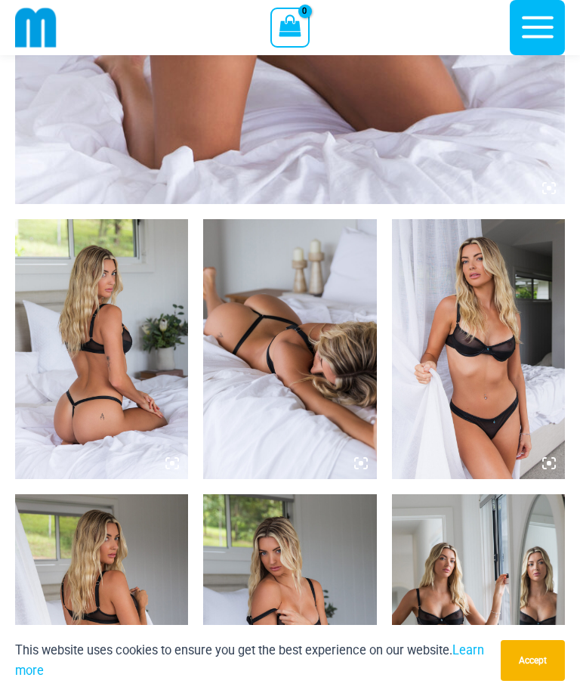
scroll to position [825, 0]
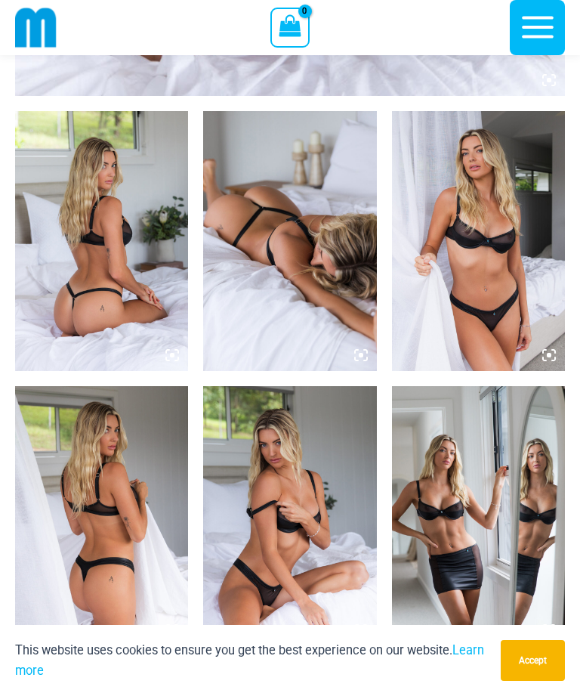
click at [84, 284] on img at bounding box center [101, 241] width 173 height 260
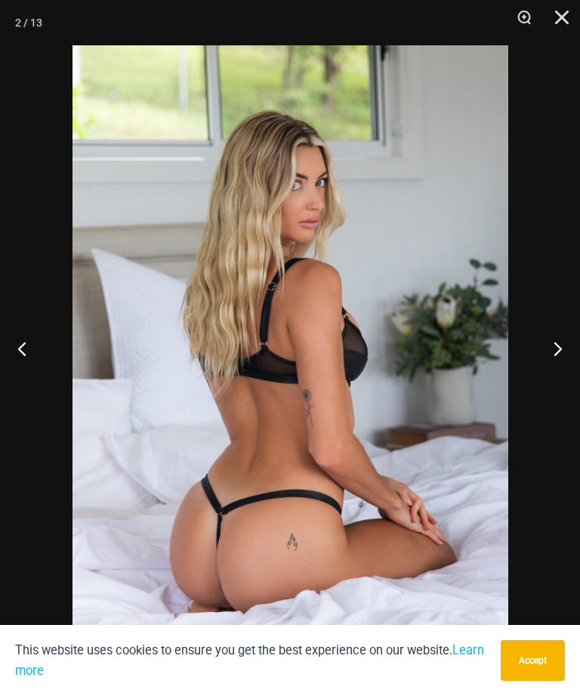
click at [560, 384] on button "Next" at bounding box center [551, 348] width 57 height 76
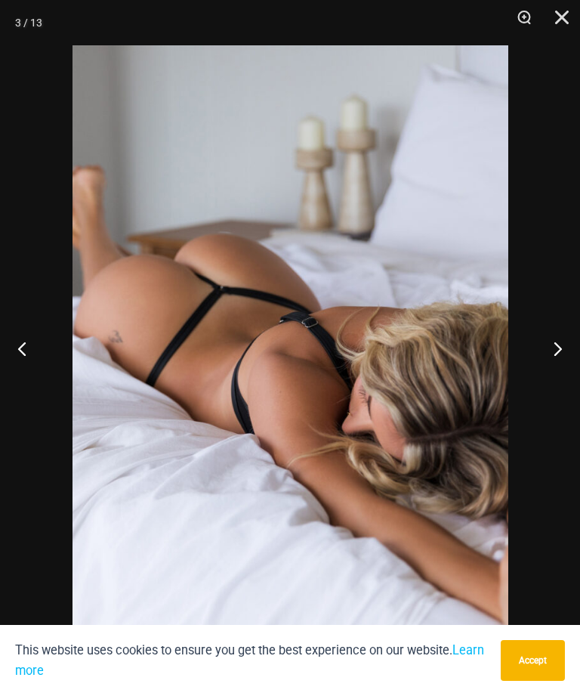
click at [557, 378] on button "Next" at bounding box center [551, 348] width 57 height 76
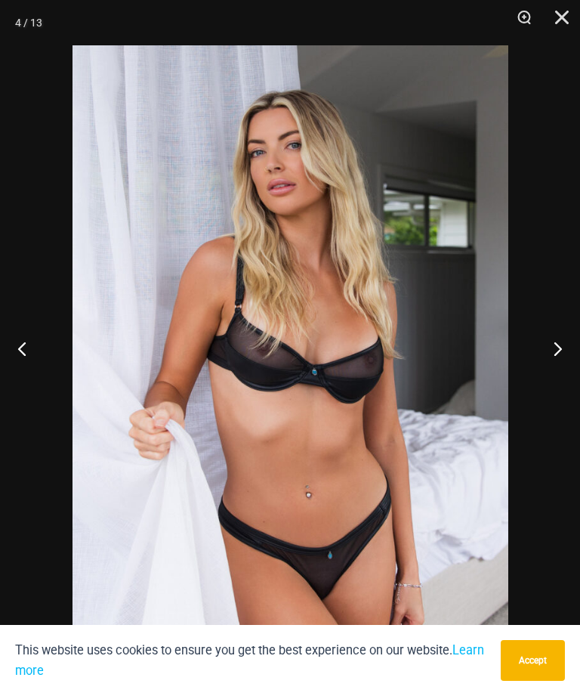
click at [548, 370] on button "Next" at bounding box center [551, 348] width 57 height 76
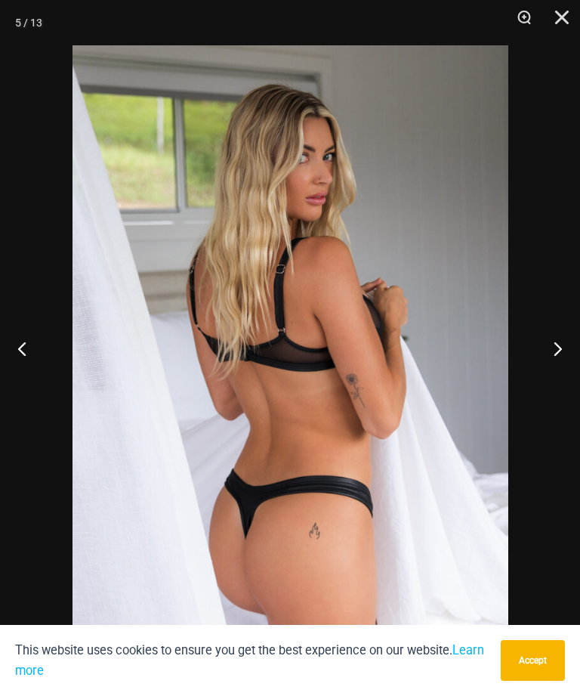
click at [549, 369] on button "Next" at bounding box center [551, 348] width 57 height 76
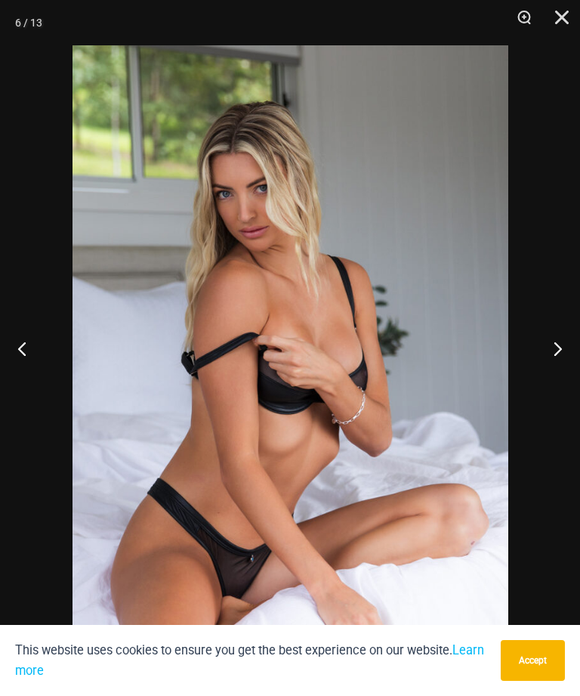
click at [549, 367] on button "Next" at bounding box center [551, 348] width 57 height 76
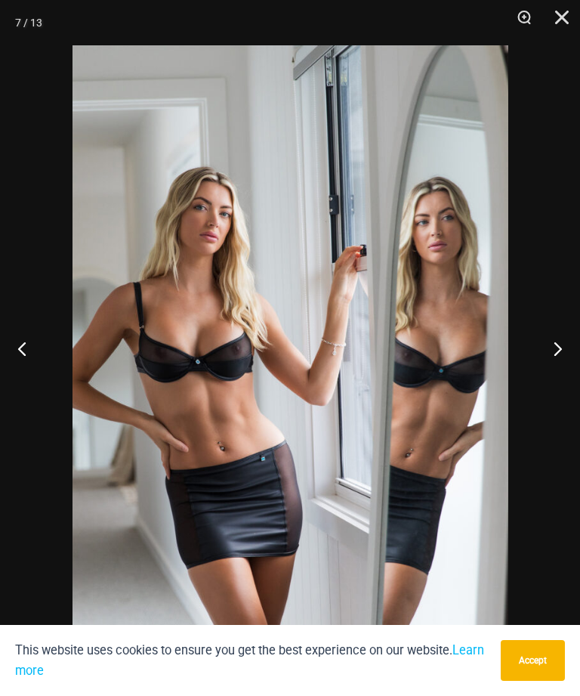
click at [552, 363] on button "Next" at bounding box center [551, 348] width 57 height 76
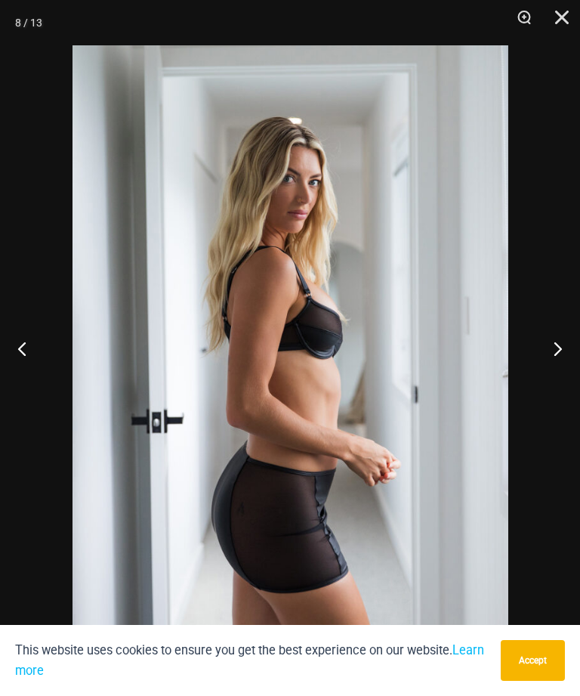
click at [552, 363] on button "Next" at bounding box center [551, 348] width 57 height 76
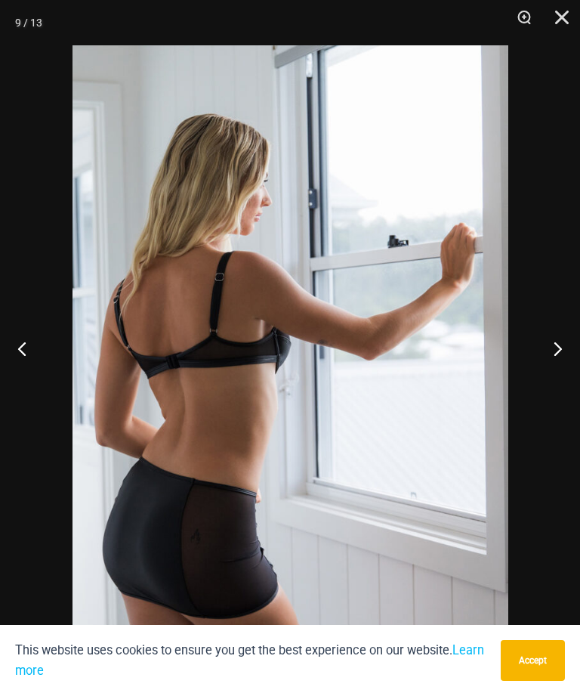
click at [553, 363] on button "Next" at bounding box center [551, 348] width 57 height 76
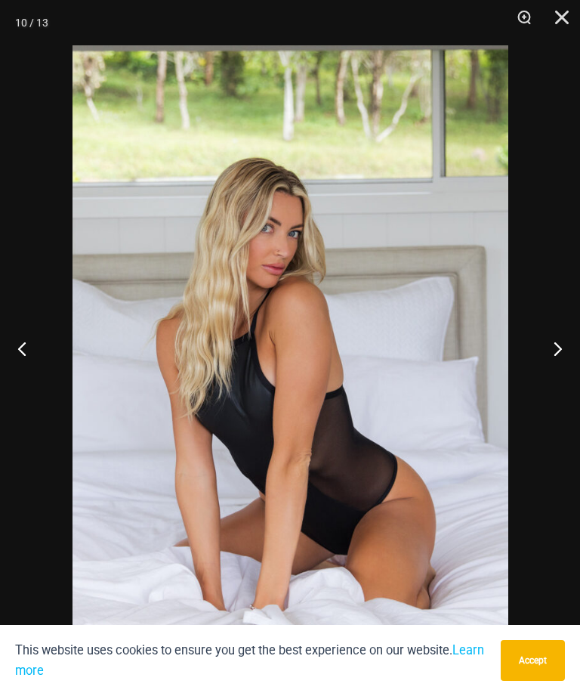
click at [552, 365] on button "Next" at bounding box center [551, 348] width 57 height 76
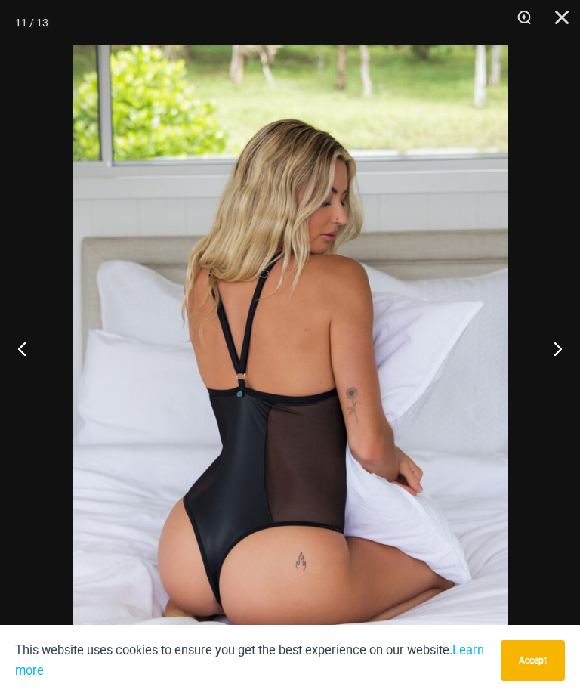
click at [547, 370] on button "Next" at bounding box center [551, 348] width 57 height 76
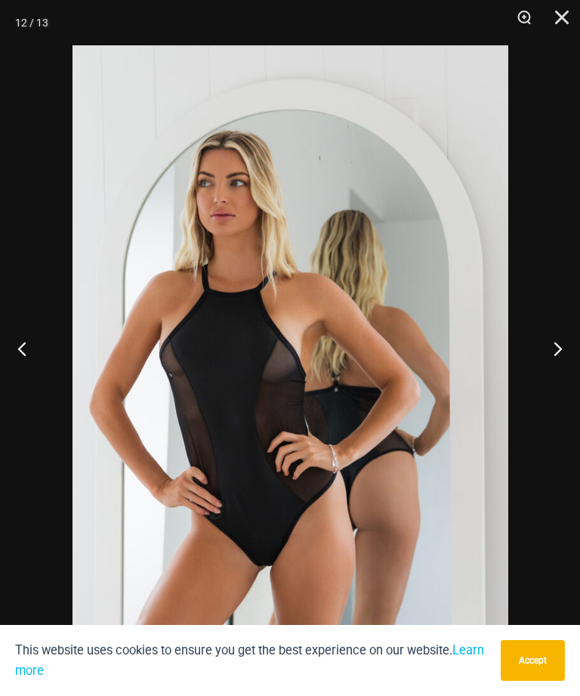
click at [547, 369] on button "Next" at bounding box center [551, 348] width 57 height 76
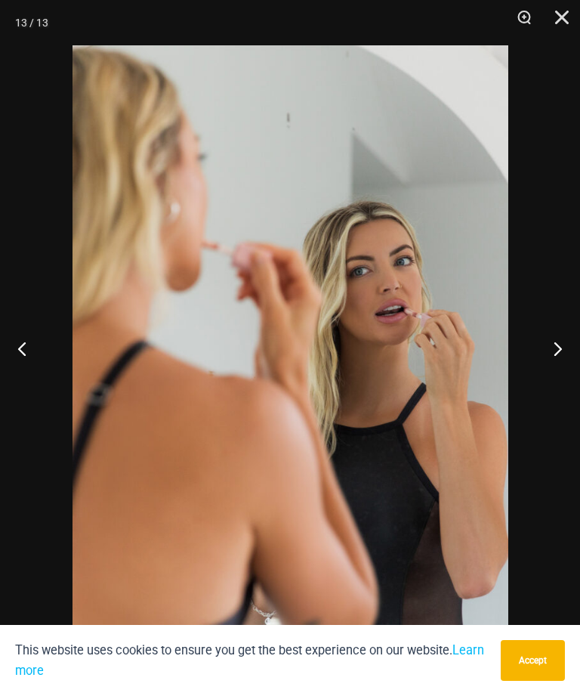
click at [550, 362] on button "Next" at bounding box center [551, 348] width 57 height 76
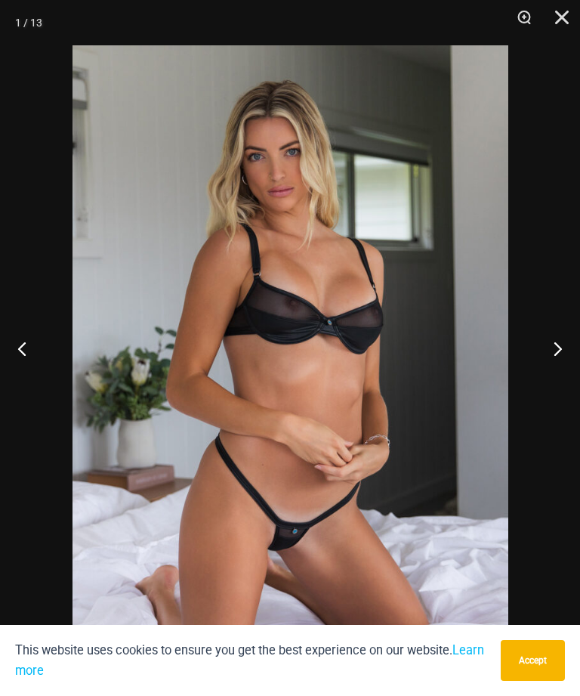
click at [555, 363] on button "Next" at bounding box center [551, 348] width 57 height 76
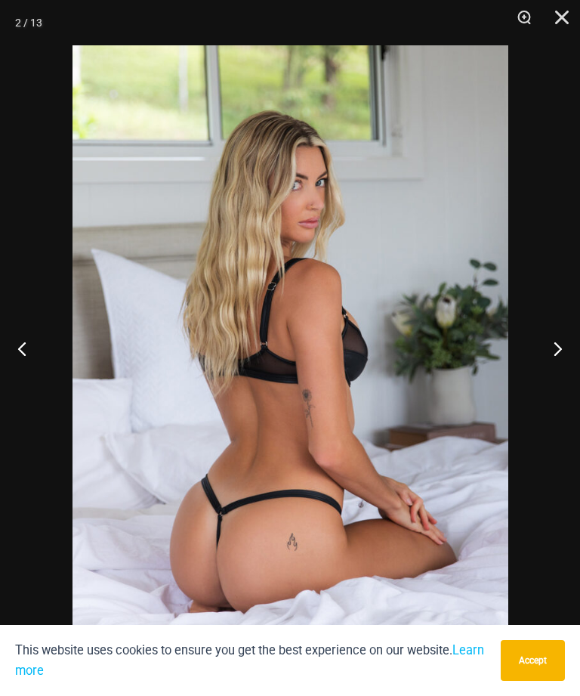
click at [558, 359] on button "Next" at bounding box center [551, 348] width 57 height 76
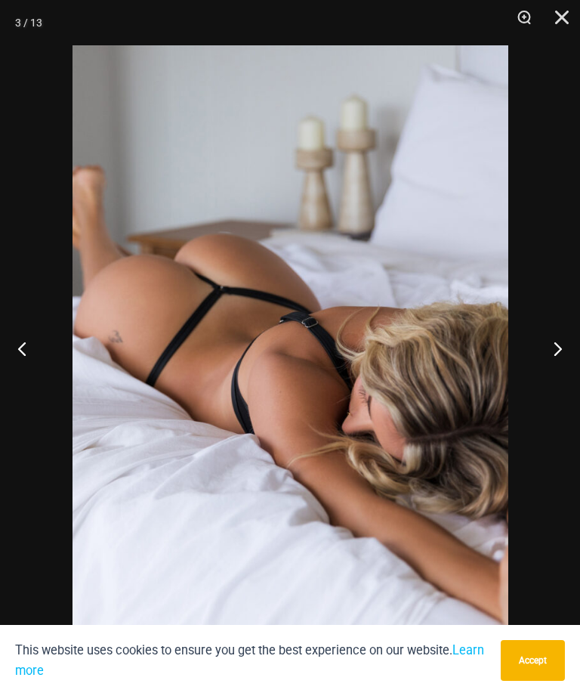
click at [560, 357] on button "Next" at bounding box center [551, 348] width 57 height 76
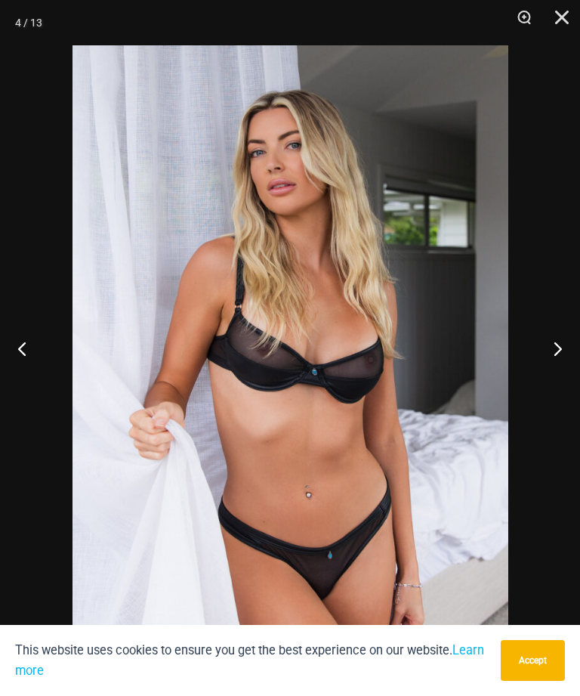
click at [557, 360] on button "Next" at bounding box center [551, 348] width 57 height 76
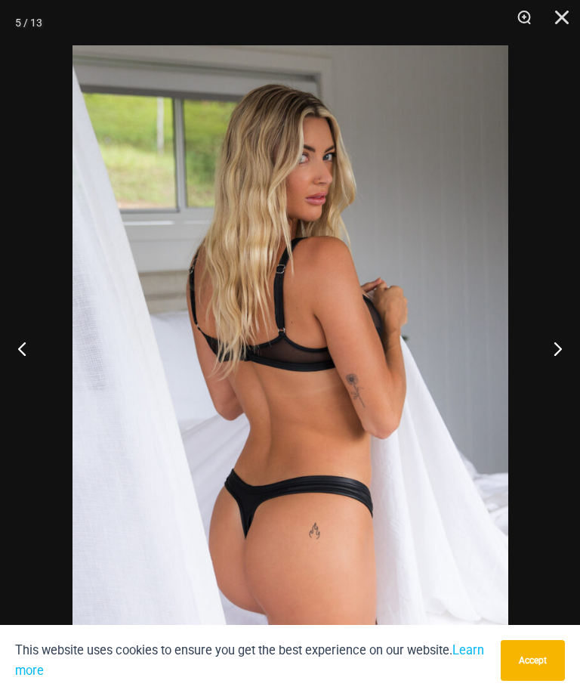
click at [555, 360] on button "Next" at bounding box center [551, 348] width 57 height 76
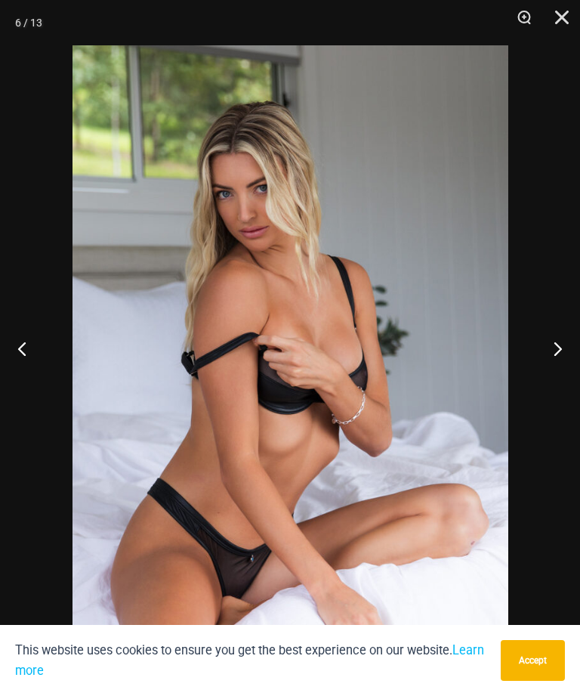
click at [557, 357] on button "Next" at bounding box center [551, 348] width 57 height 76
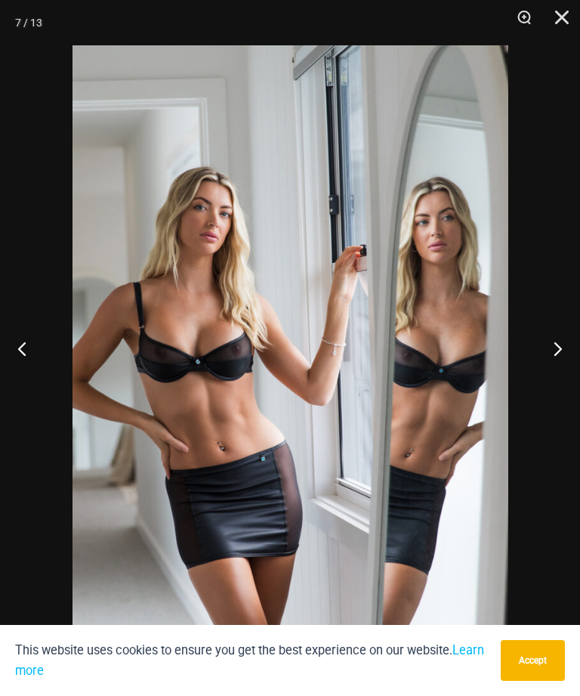
click at [554, 361] on button "Next" at bounding box center [551, 348] width 57 height 76
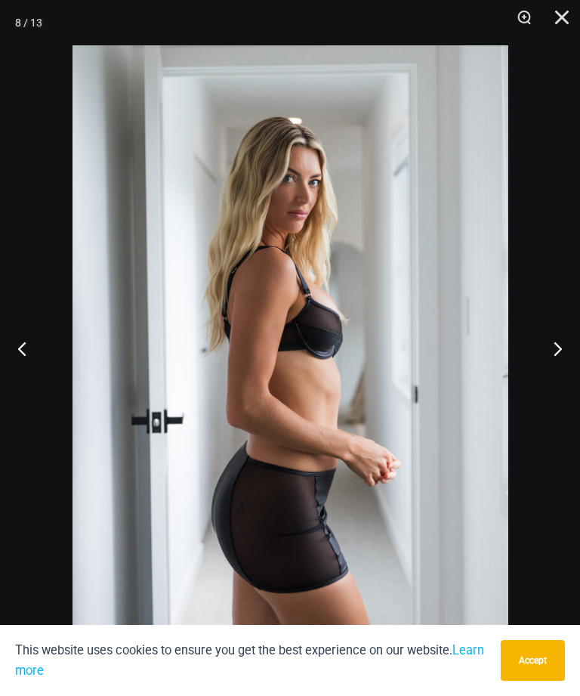
click at [568, 17] on button "Close" at bounding box center [557, 22] width 38 height 45
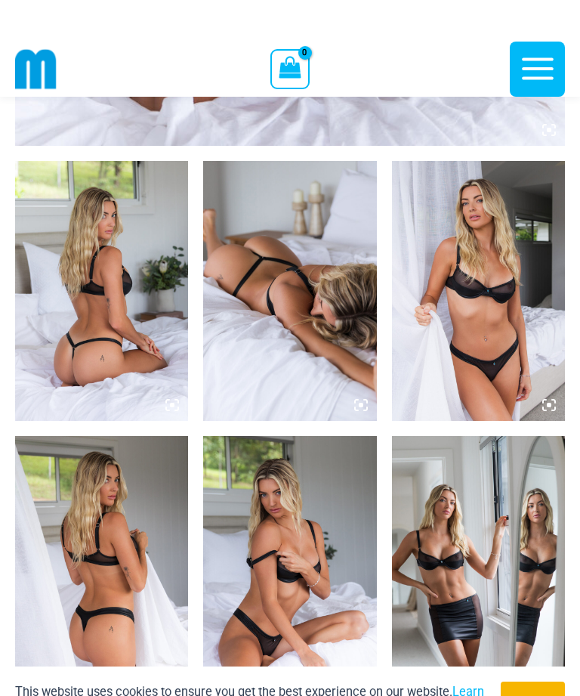
scroll to position [626, 0]
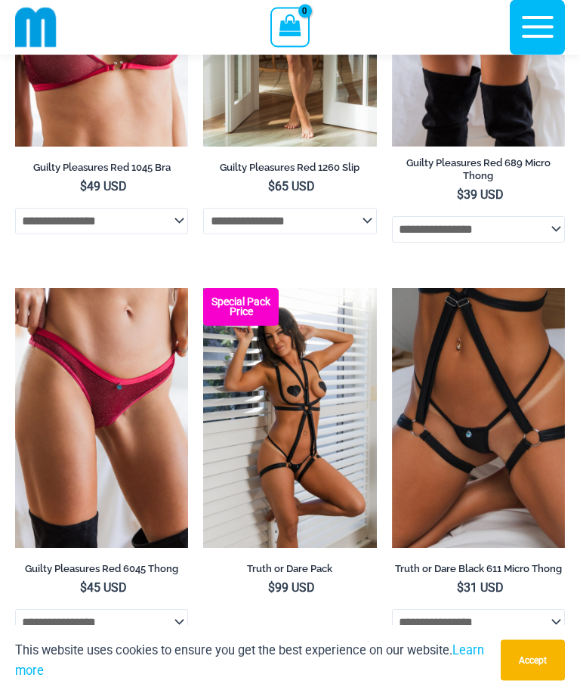
scroll to position [773, 0]
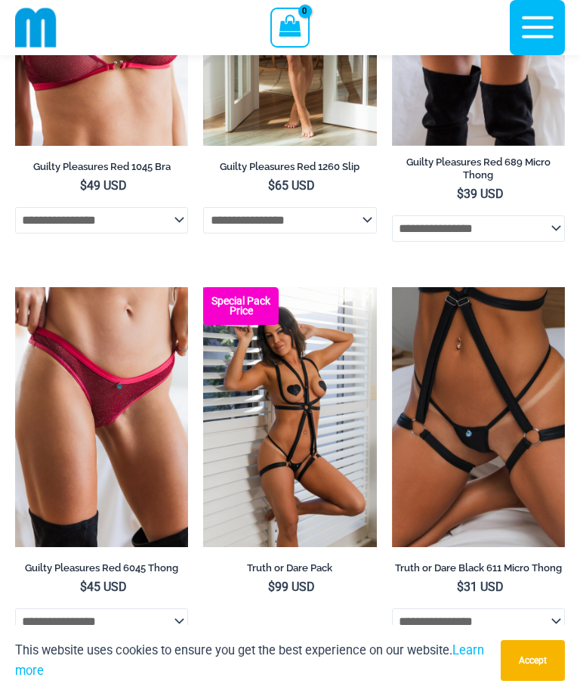
click at [532, 167] on h2 "Guilty Pleasures Red 689 Micro Thong" at bounding box center [478, 169] width 173 height 26
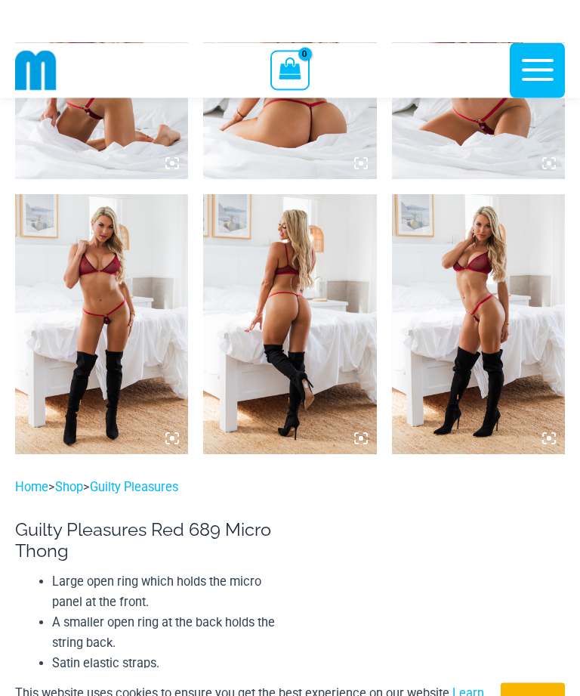
scroll to position [1189, 0]
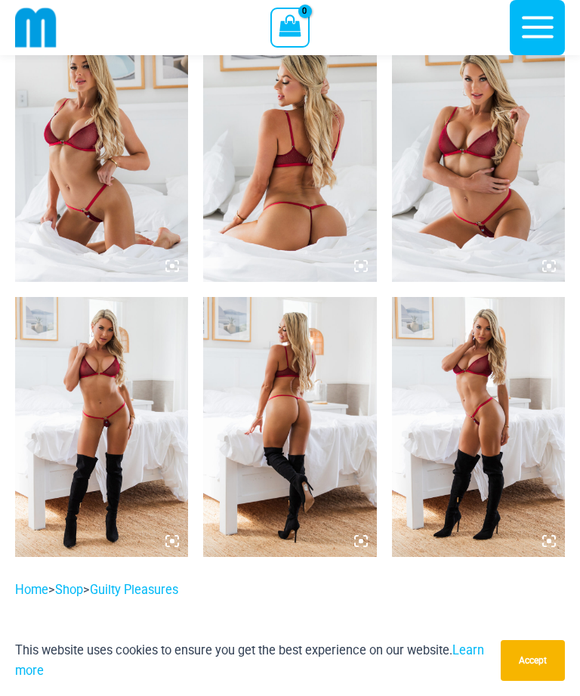
click at [66, 140] on img at bounding box center [101, 152] width 173 height 260
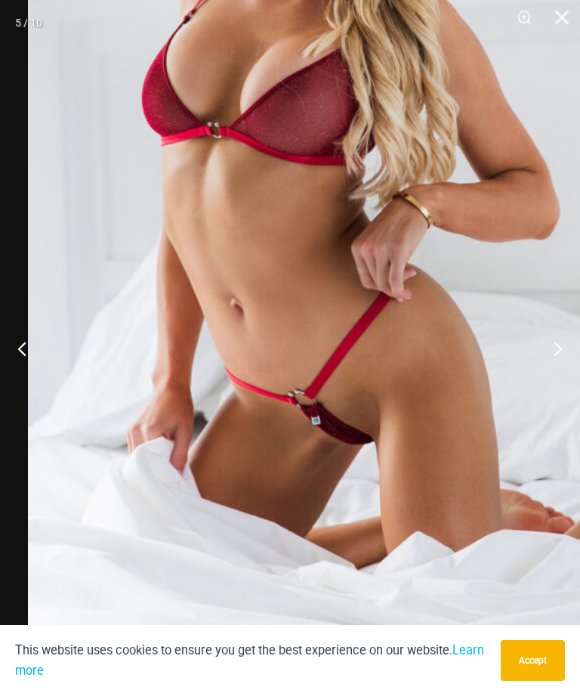
click at [562, 336] on button "Next" at bounding box center [551, 348] width 57 height 76
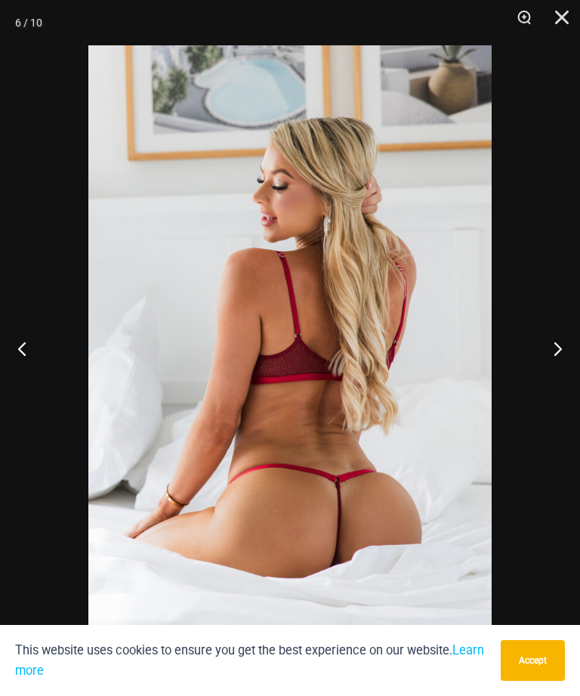
click at [561, 339] on button "Next" at bounding box center [551, 348] width 57 height 76
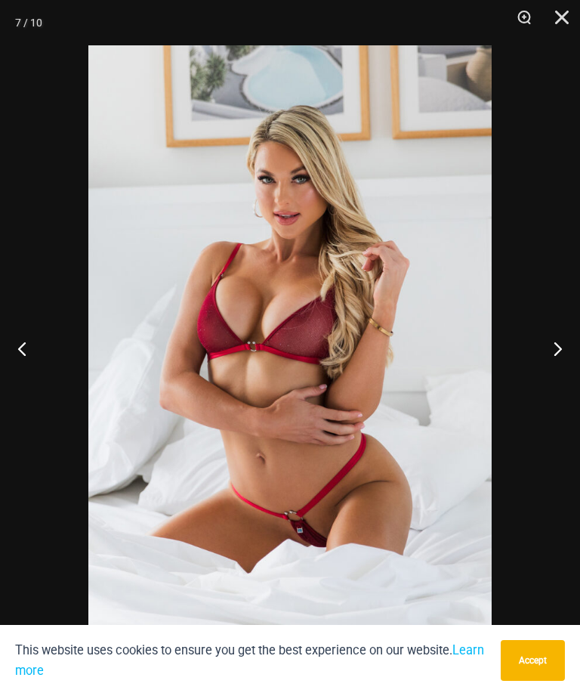
click at [563, 336] on button "Next" at bounding box center [551, 348] width 57 height 76
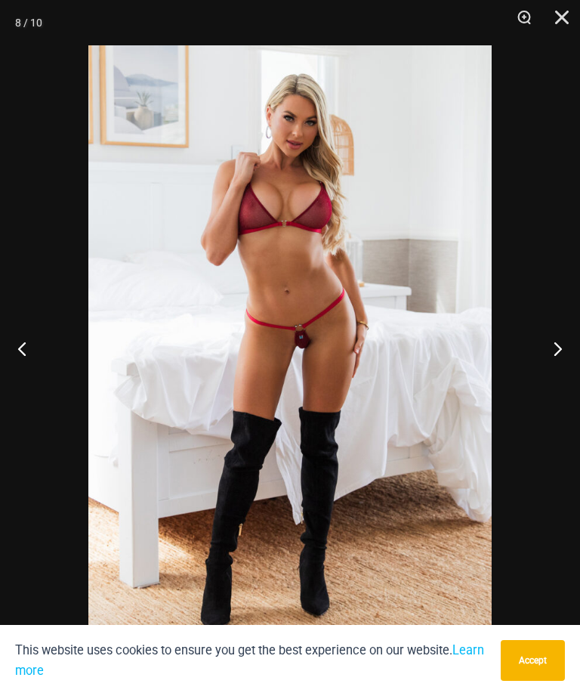
click at [561, 338] on button "Next" at bounding box center [551, 348] width 57 height 76
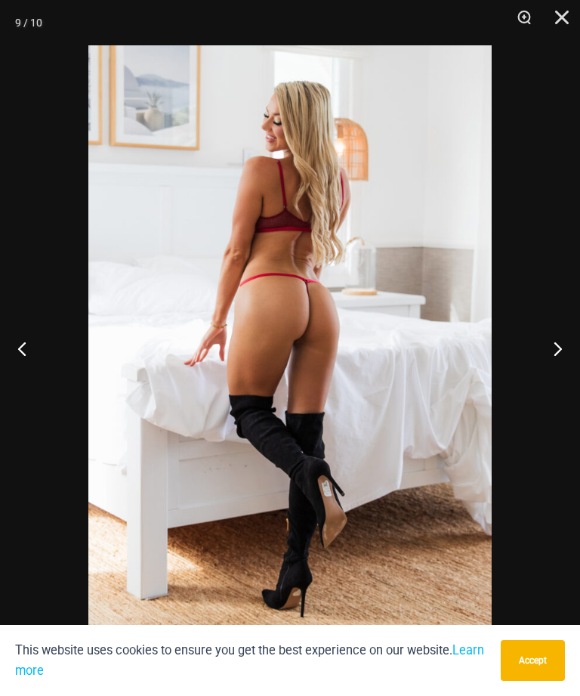
click at [565, 8] on button "Close" at bounding box center [557, 22] width 38 height 45
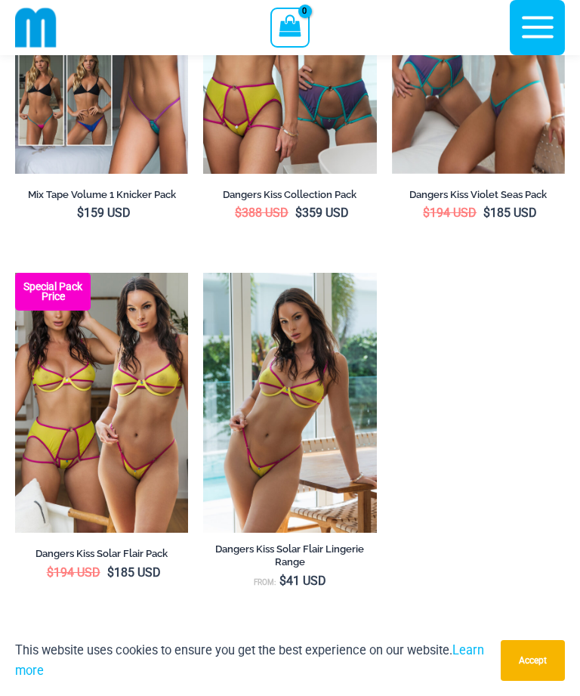
scroll to position [3851, 0]
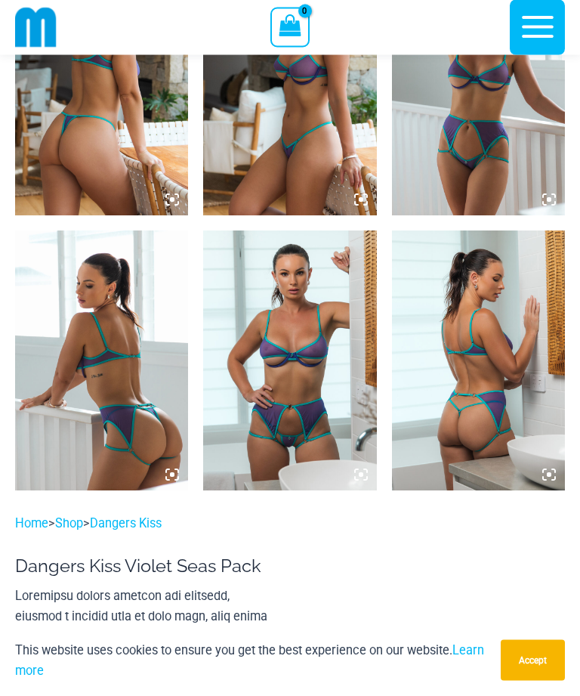
scroll to position [1256, 0]
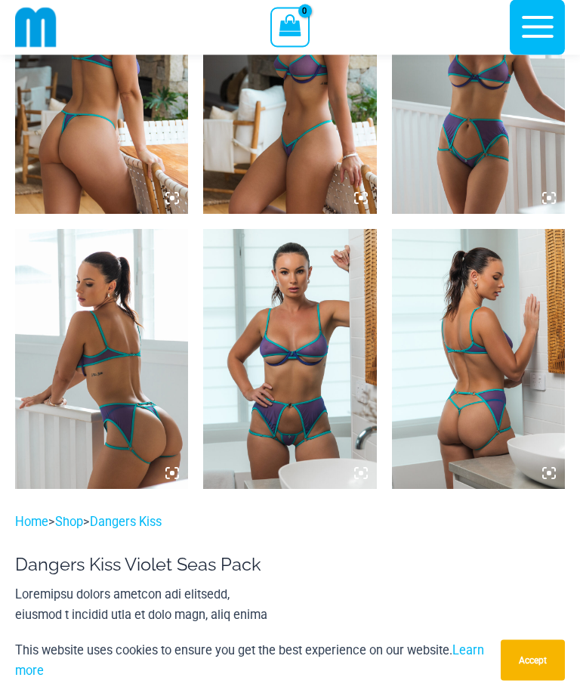
click at [492, 284] on img at bounding box center [478, 360] width 173 height 260
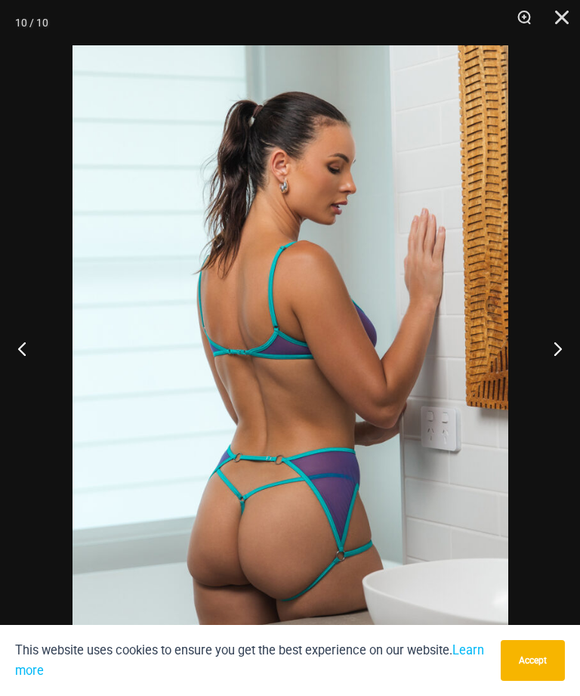
click at [578, 374] on button "Next" at bounding box center [551, 348] width 57 height 76
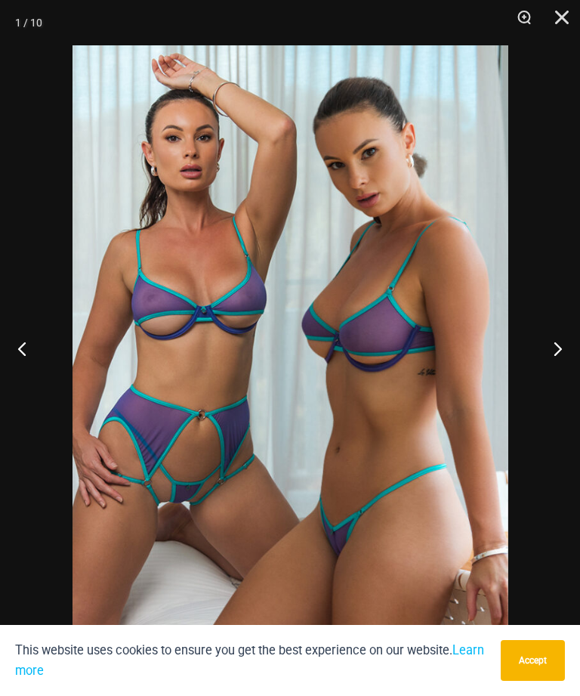
click at [576, 365] on button "Next" at bounding box center [551, 348] width 57 height 76
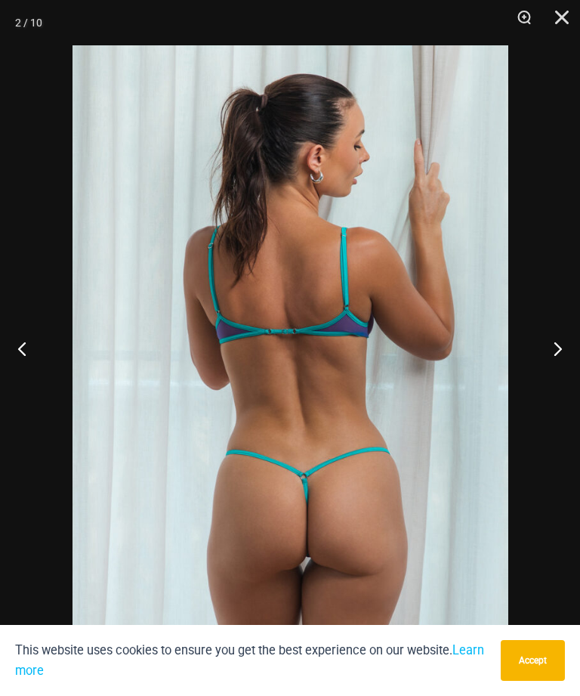
click at [571, 369] on button "Next" at bounding box center [551, 348] width 57 height 76
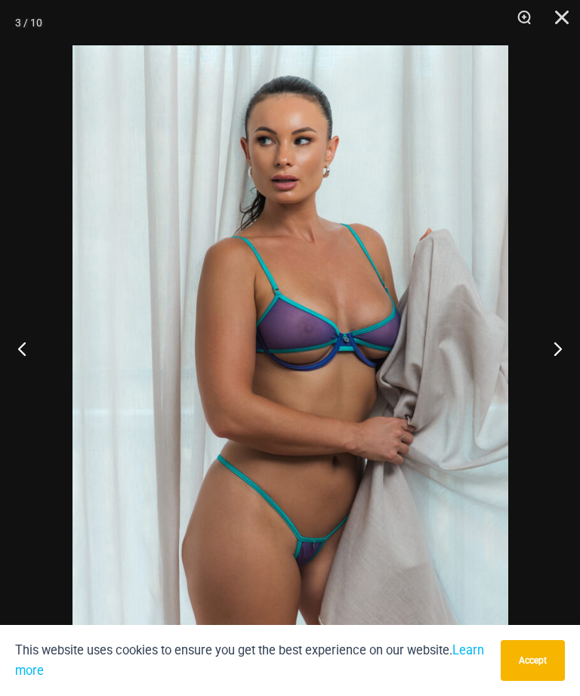
click at [575, 363] on button "Next" at bounding box center [551, 348] width 57 height 76
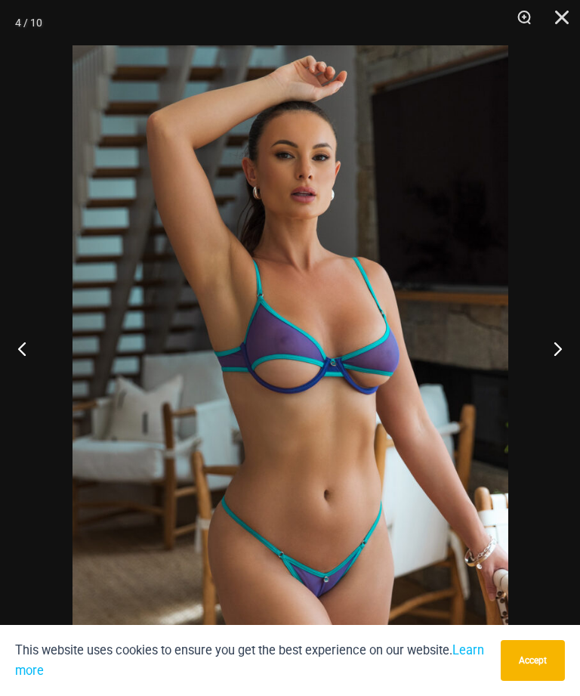
click at [573, 362] on button "Next" at bounding box center [551, 348] width 57 height 76
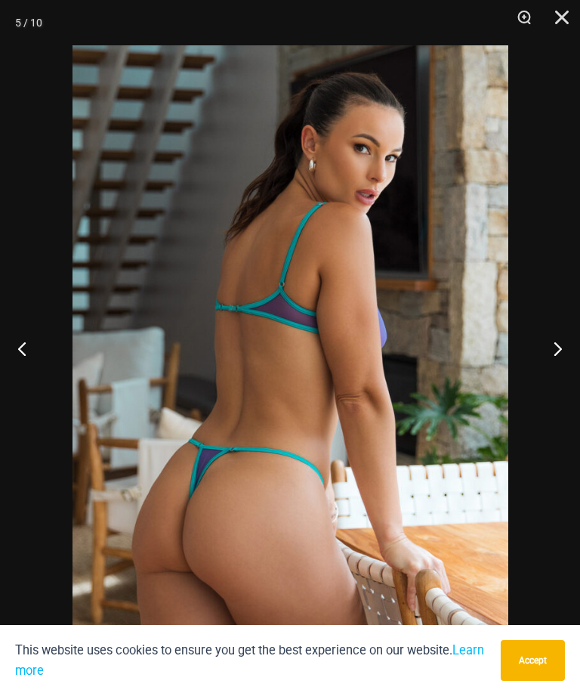
click at [573, 362] on button "Next" at bounding box center [551, 348] width 57 height 76
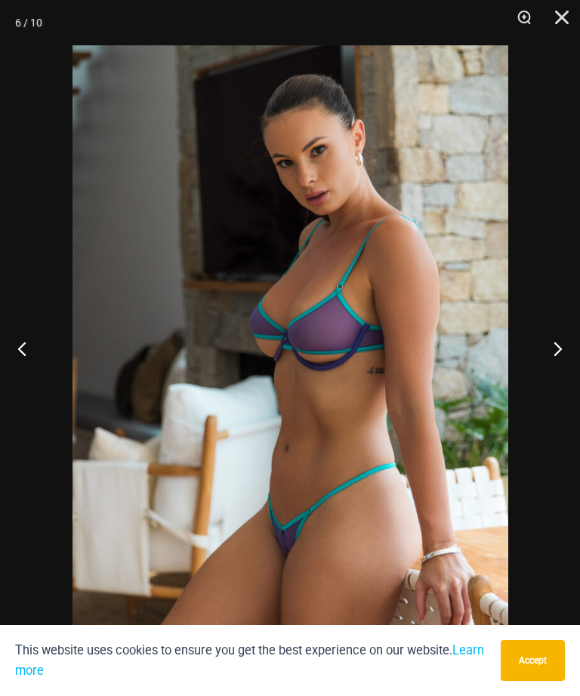
click at [572, 362] on button "Next" at bounding box center [551, 348] width 57 height 76
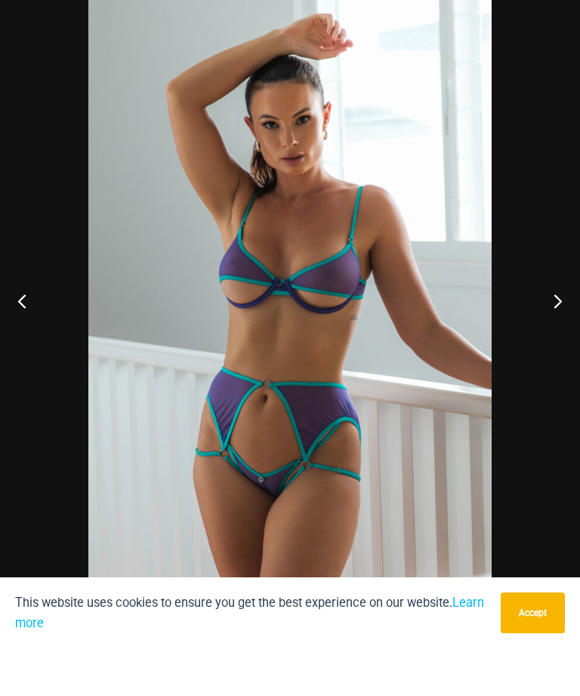
click at [557, 20] on button "Close" at bounding box center [557, 22] width 38 height 45
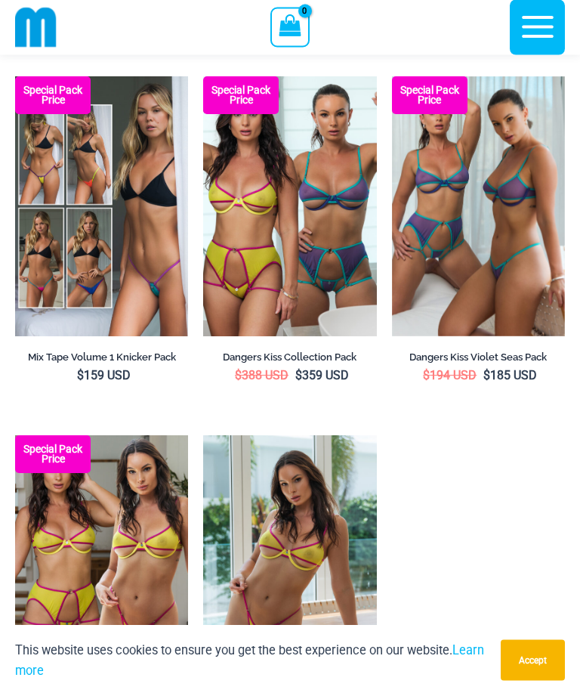
scroll to position [3727, 0]
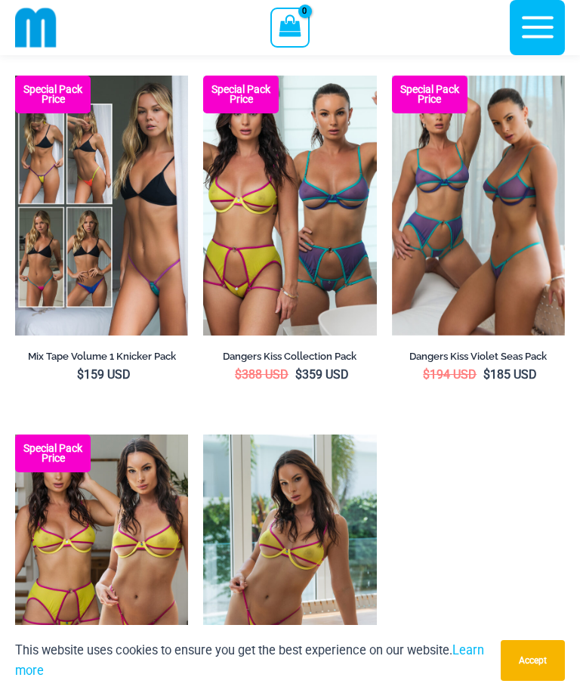
click at [140, 363] on h2 "Mix Tape Volume 1 Knicker Pack" at bounding box center [101, 356] width 173 height 13
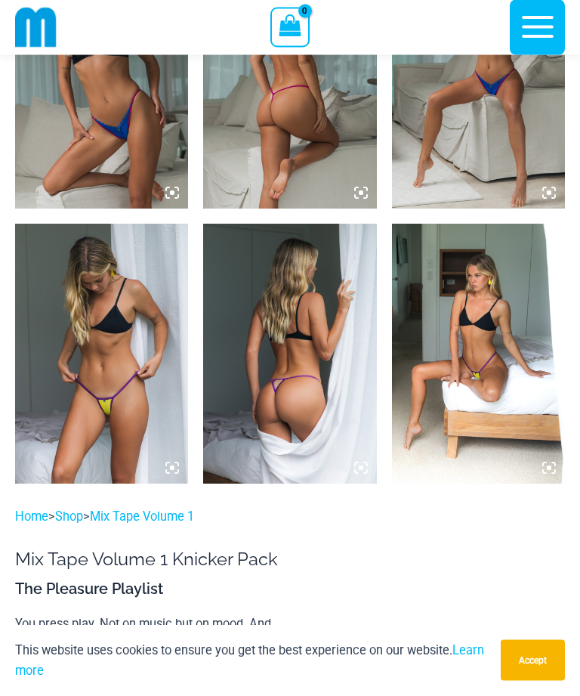
scroll to position [1840, 0]
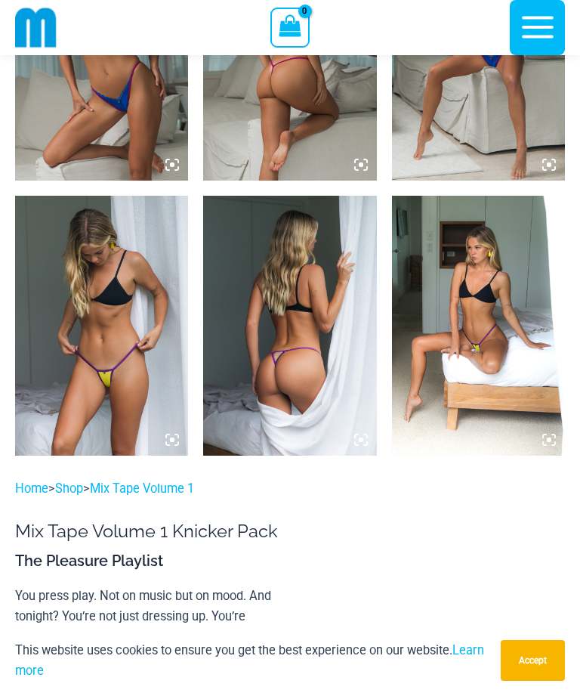
click at [492, 263] on img at bounding box center [478, 326] width 173 height 260
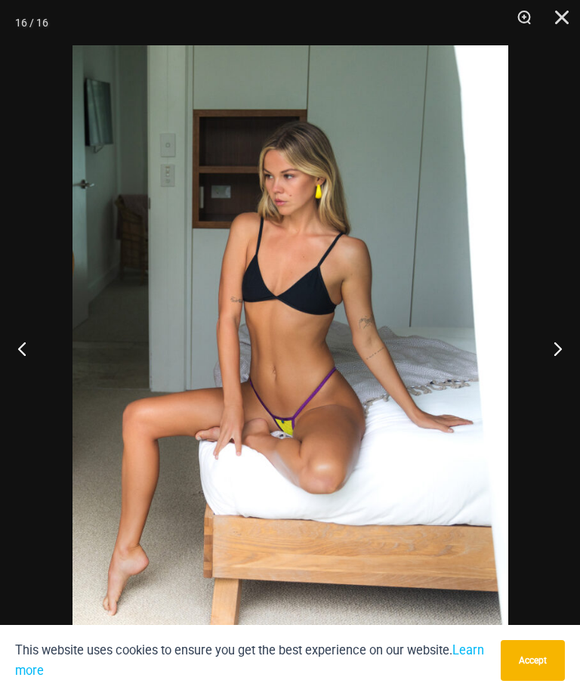
click at [556, 360] on button "Next" at bounding box center [551, 348] width 57 height 76
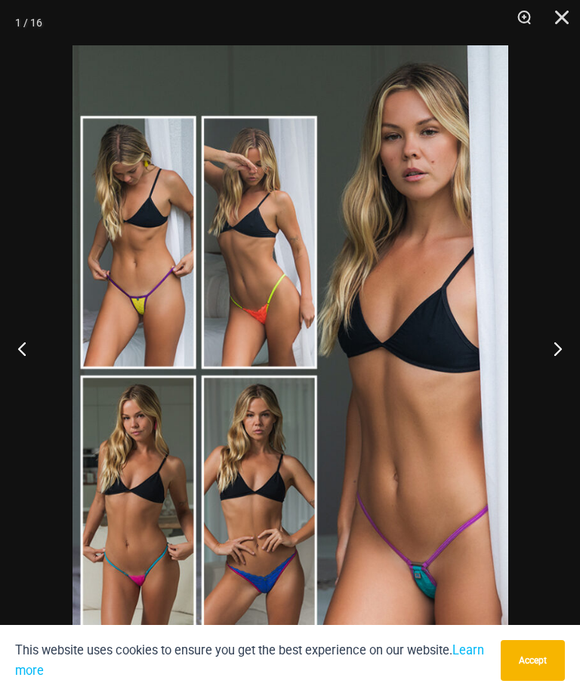
click at [558, 356] on button "Next" at bounding box center [551, 348] width 57 height 76
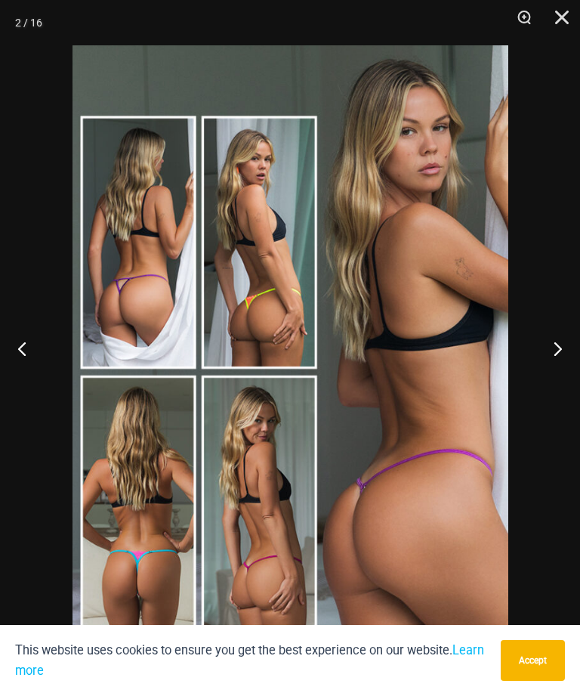
click at [560, 354] on button "Next" at bounding box center [551, 348] width 57 height 76
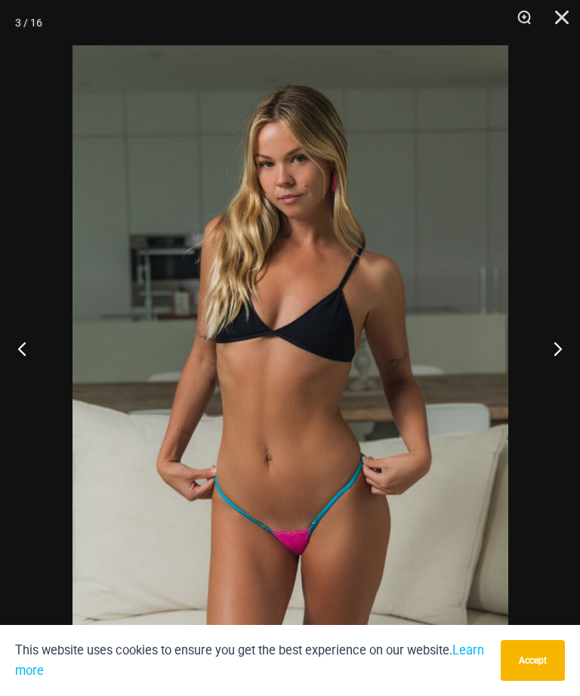
click at [558, 356] on button "Next" at bounding box center [551, 348] width 57 height 76
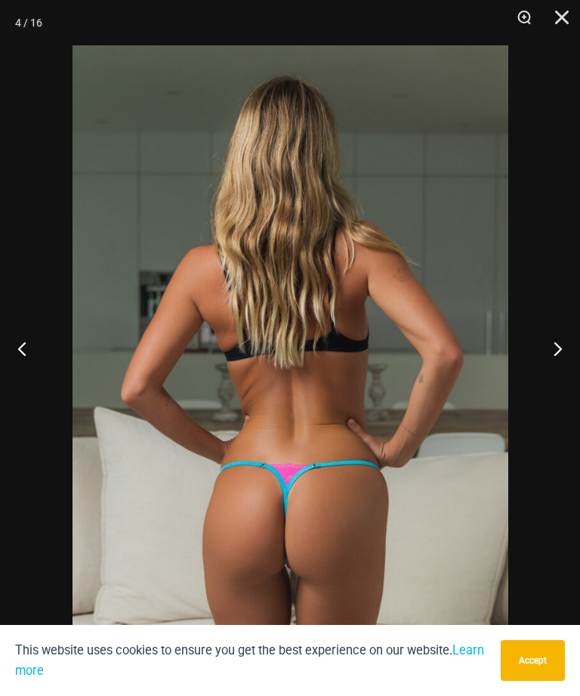
click at [557, 356] on button "Next" at bounding box center [551, 348] width 57 height 76
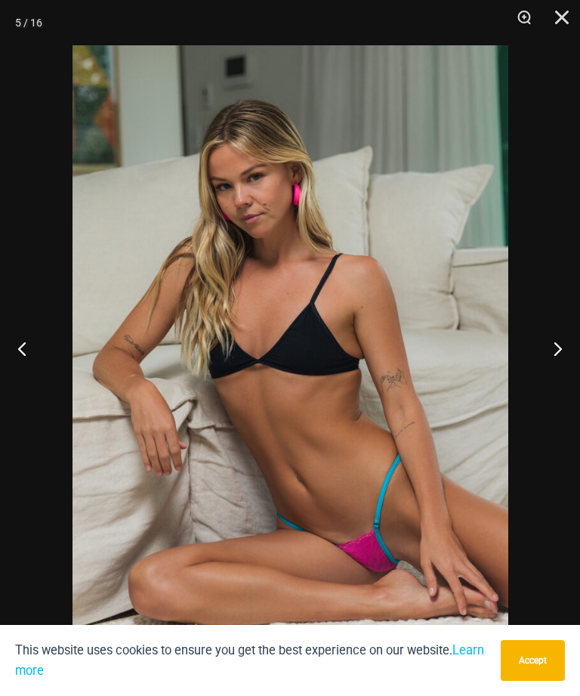
click at [46, 373] on button "Previous" at bounding box center [28, 348] width 57 height 76
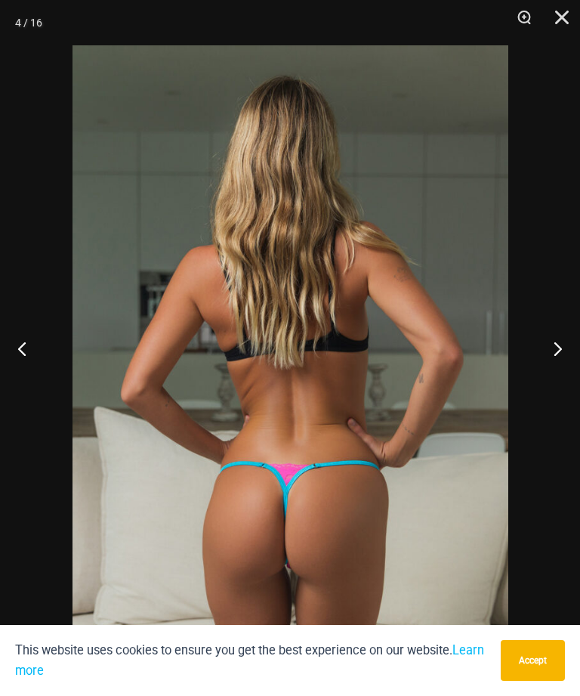
click at [563, 372] on button "Next" at bounding box center [551, 348] width 57 height 76
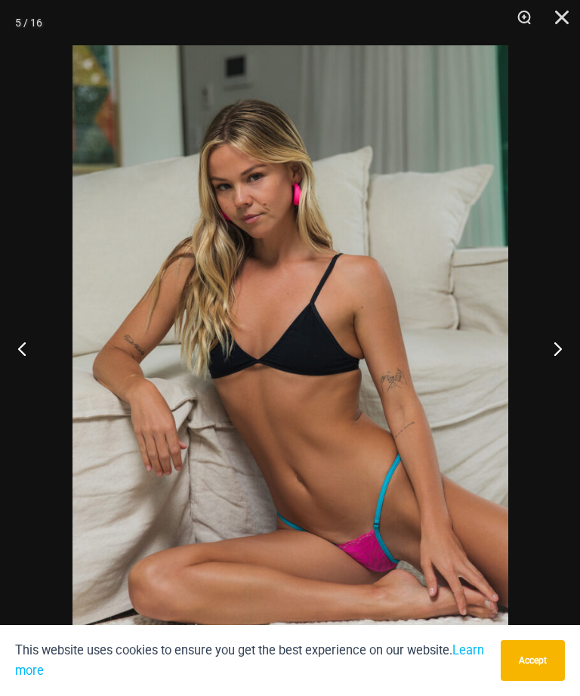
click at [563, 368] on button "Next" at bounding box center [551, 348] width 57 height 76
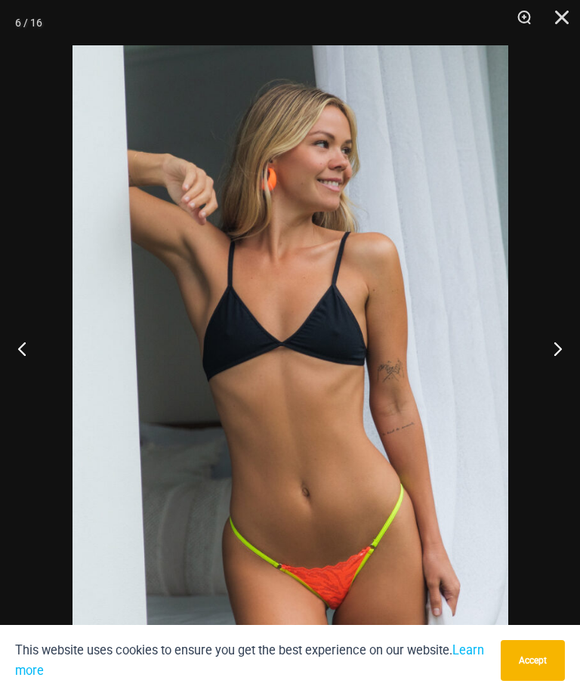
click at [563, 363] on button "Next" at bounding box center [551, 348] width 57 height 76
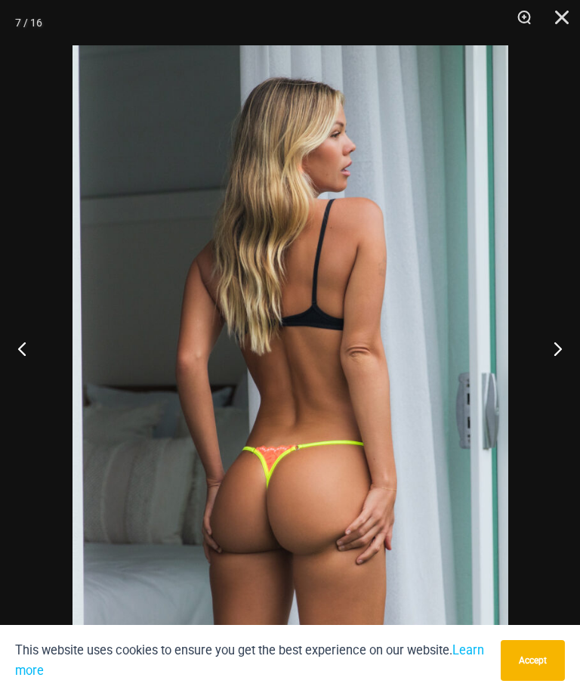
click at [563, 364] on button "Next" at bounding box center [551, 348] width 57 height 76
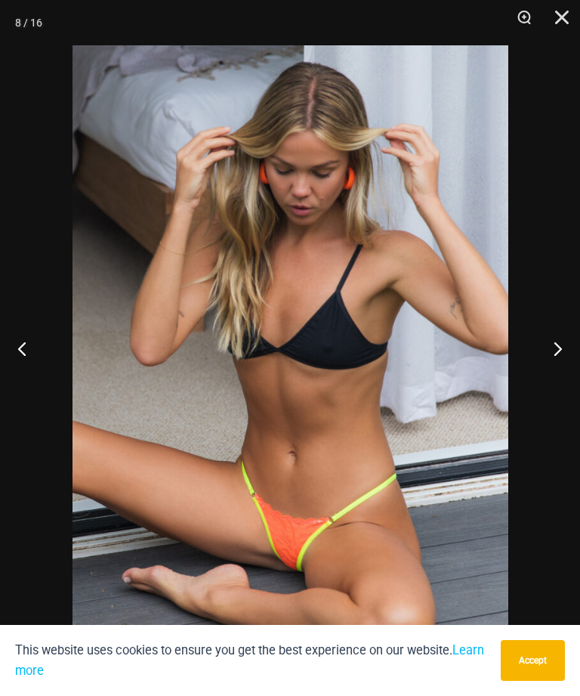
click at [563, 373] on button "Next" at bounding box center [551, 348] width 57 height 76
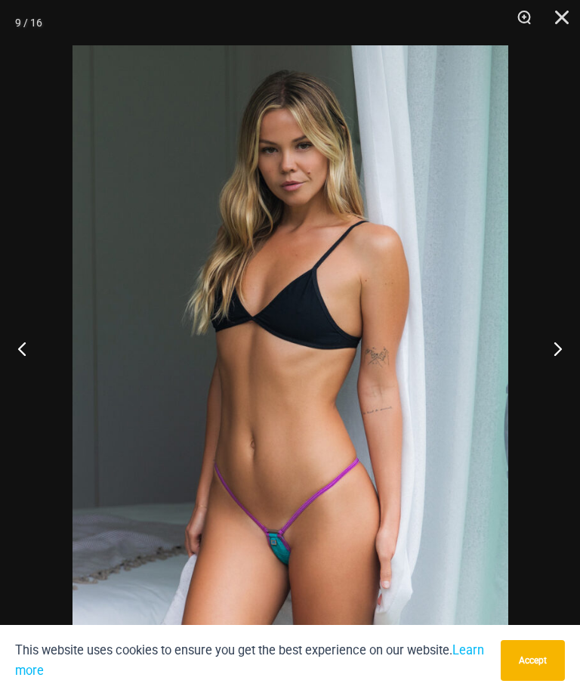
click at [568, 368] on button "Next" at bounding box center [551, 348] width 57 height 76
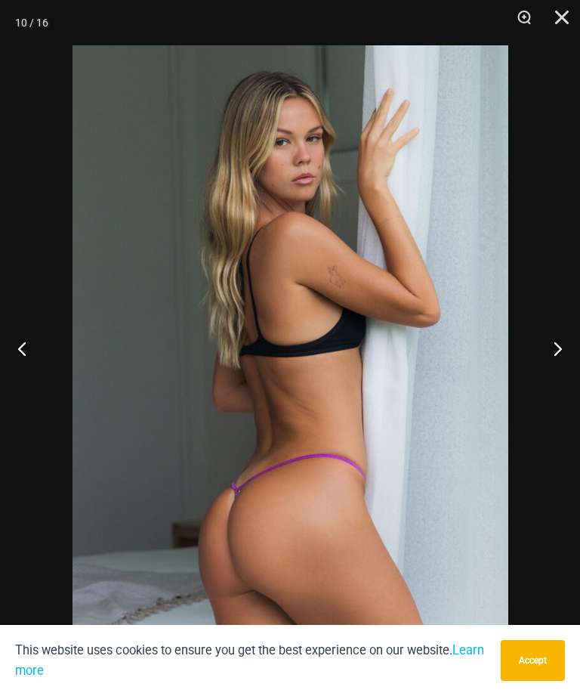
click at [569, 366] on button "Next" at bounding box center [551, 348] width 57 height 76
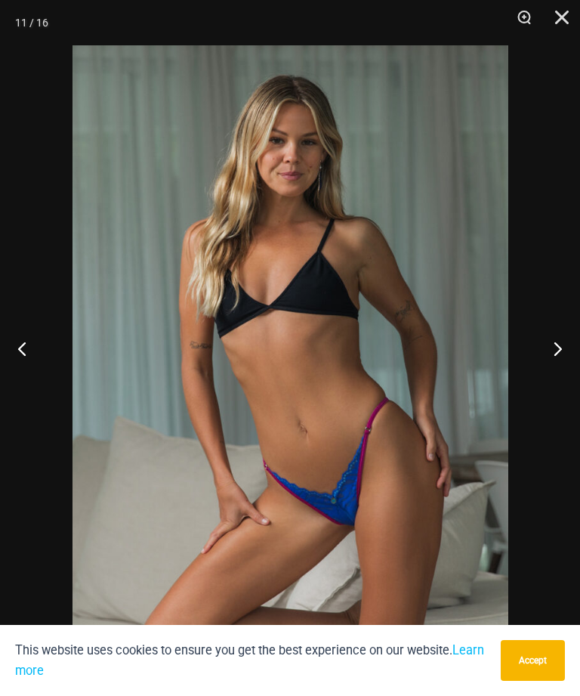
click at [569, 367] on button "Next" at bounding box center [551, 348] width 57 height 76
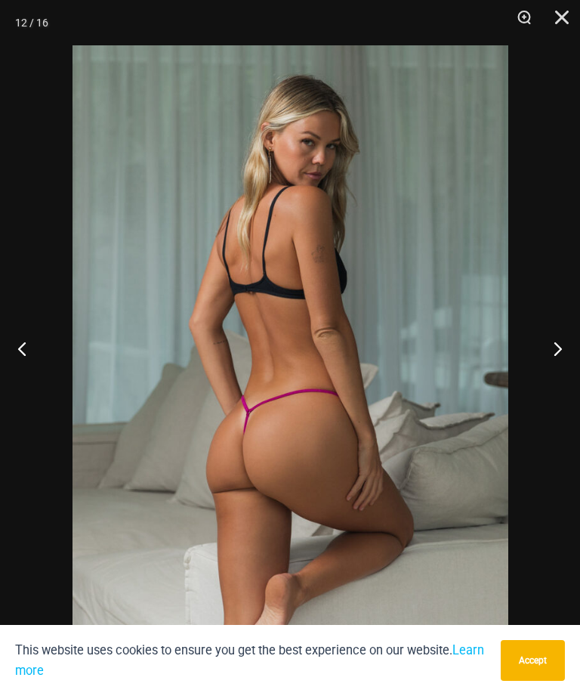
click at [565, 367] on button "Next" at bounding box center [551, 348] width 57 height 76
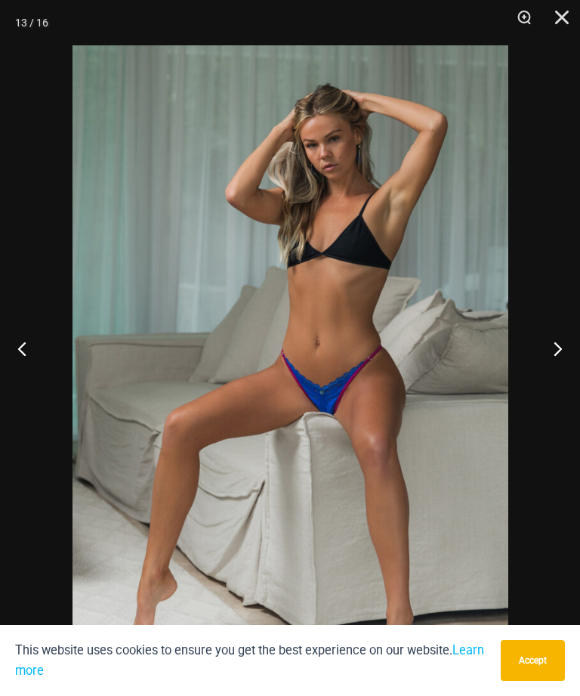
click at [566, 363] on button "Next" at bounding box center [551, 348] width 57 height 76
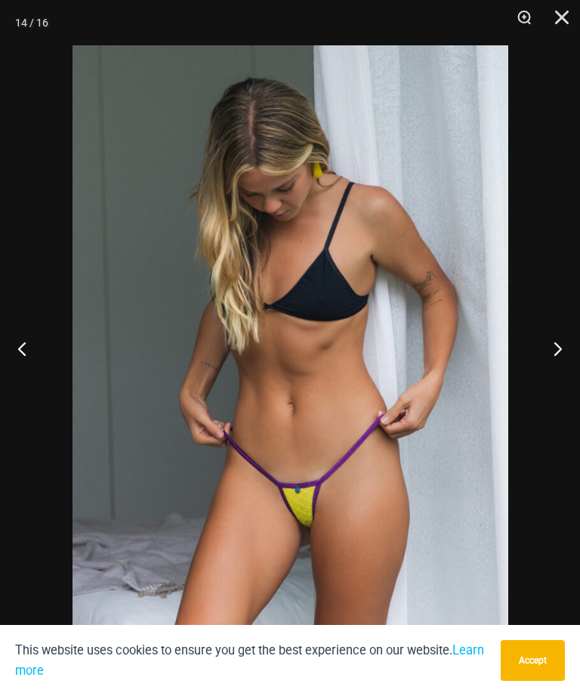
click at [570, 362] on button "Next" at bounding box center [551, 348] width 57 height 76
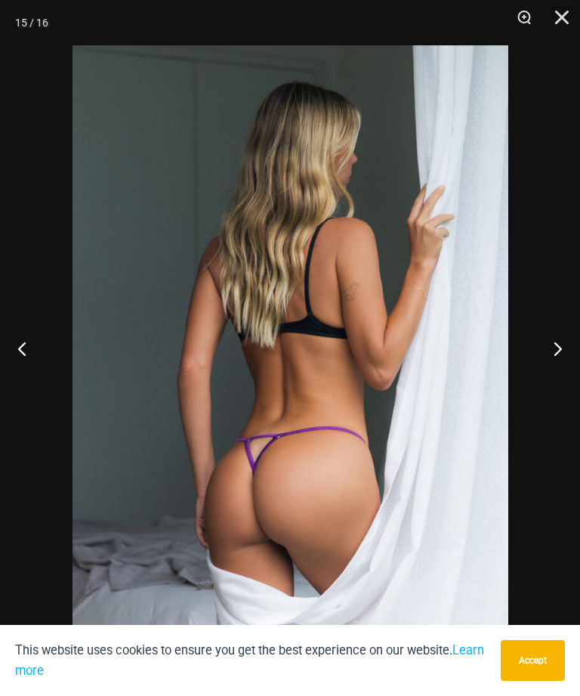
click at [572, 16] on button "Close" at bounding box center [557, 22] width 38 height 45
